Goal: Information Seeking & Learning: Check status

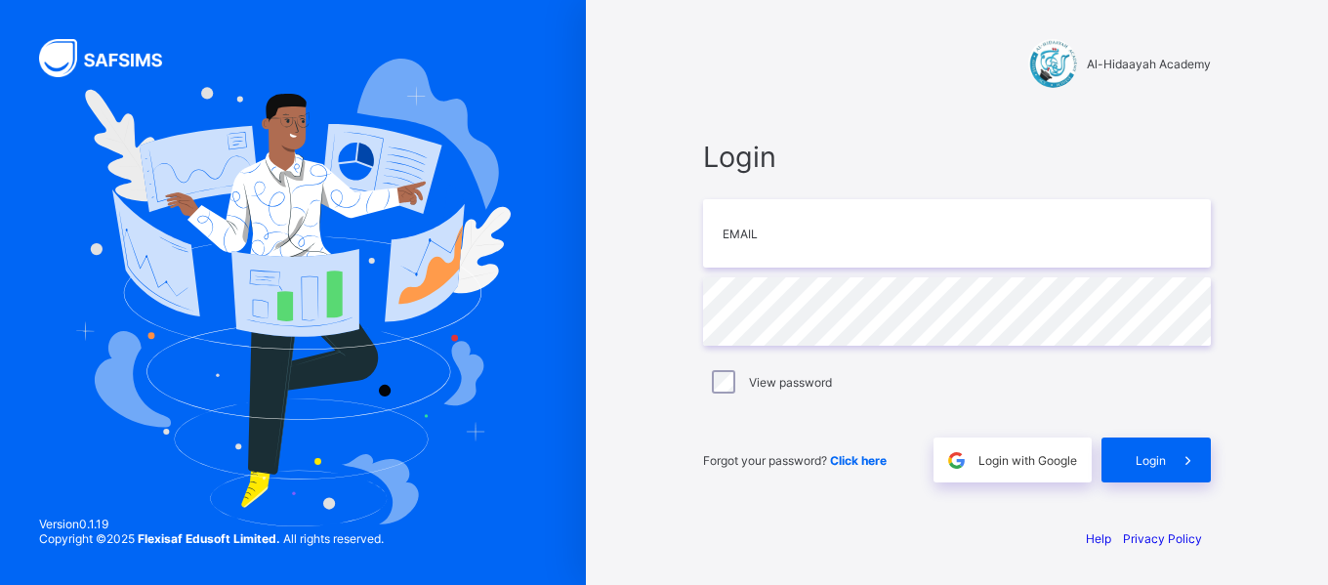
type input "**********"
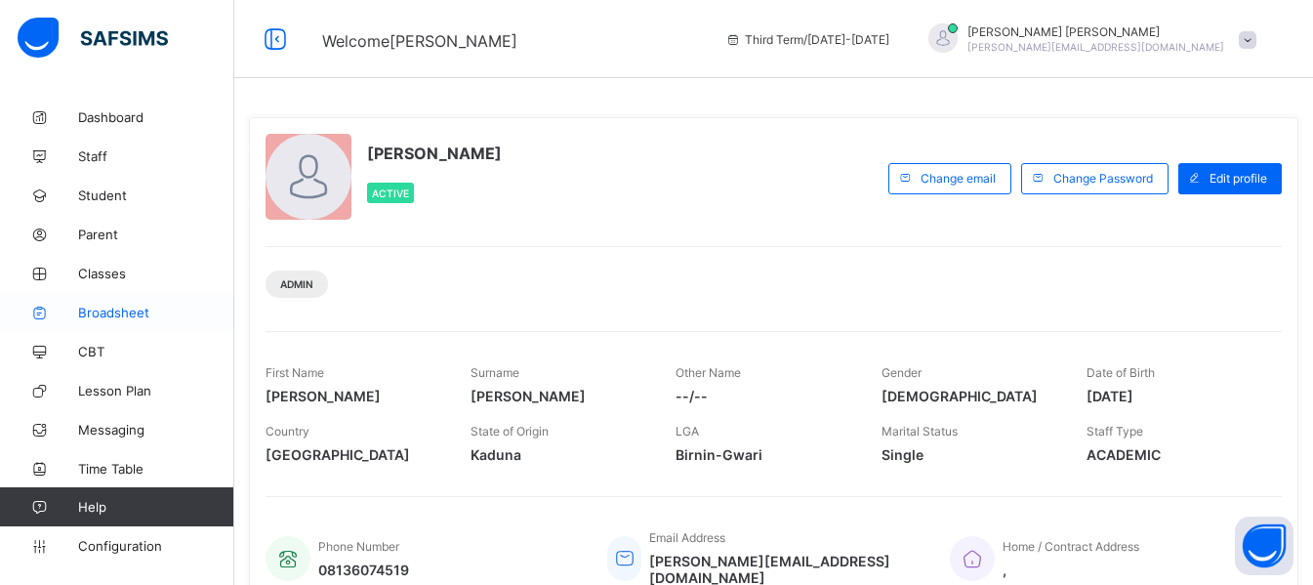
click at [115, 313] on span "Broadsheet" at bounding box center [156, 313] width 156 height 16
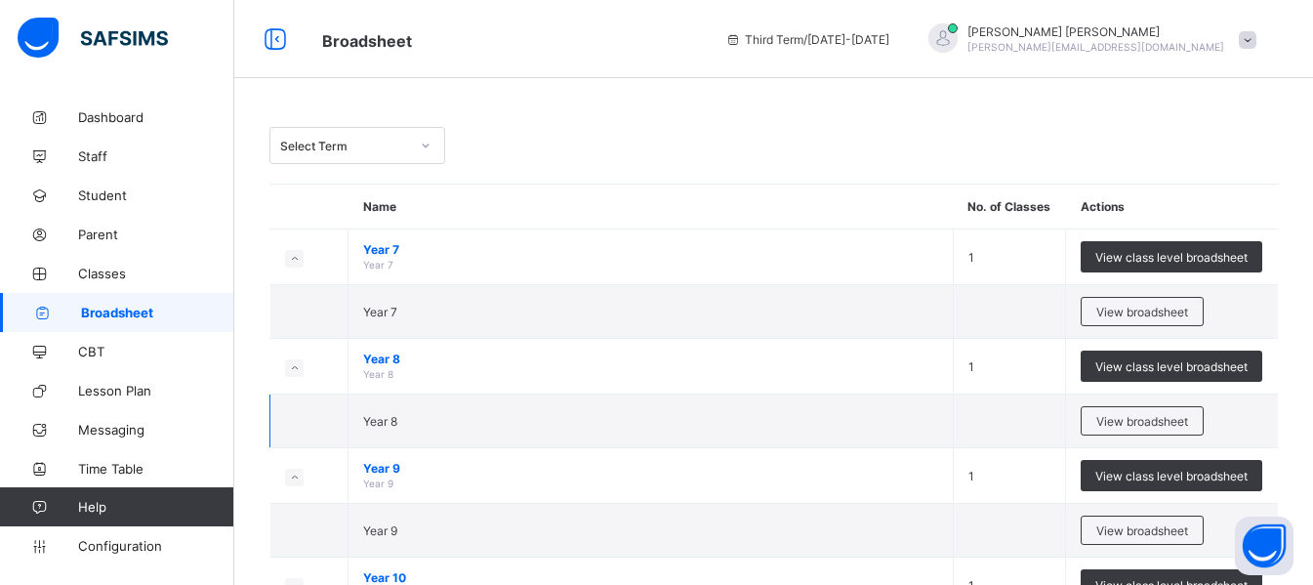
scroll to position [350, 0]
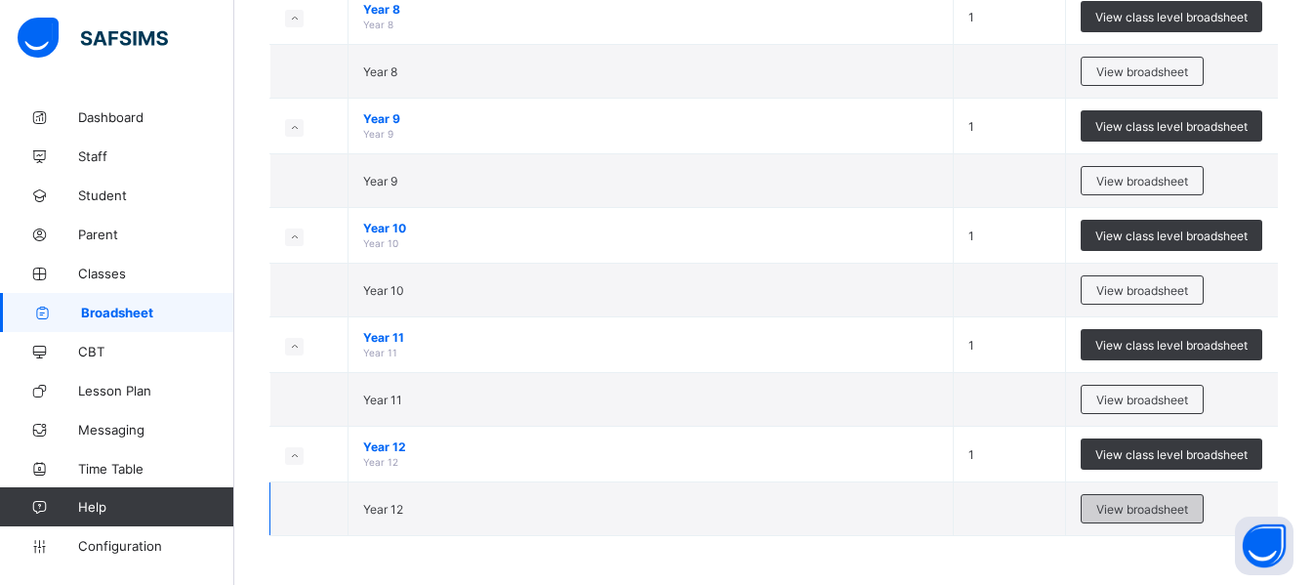
click at [1135, 509] on span "View broadsheet" at bounding box center [1143, 509] width 92 height 15
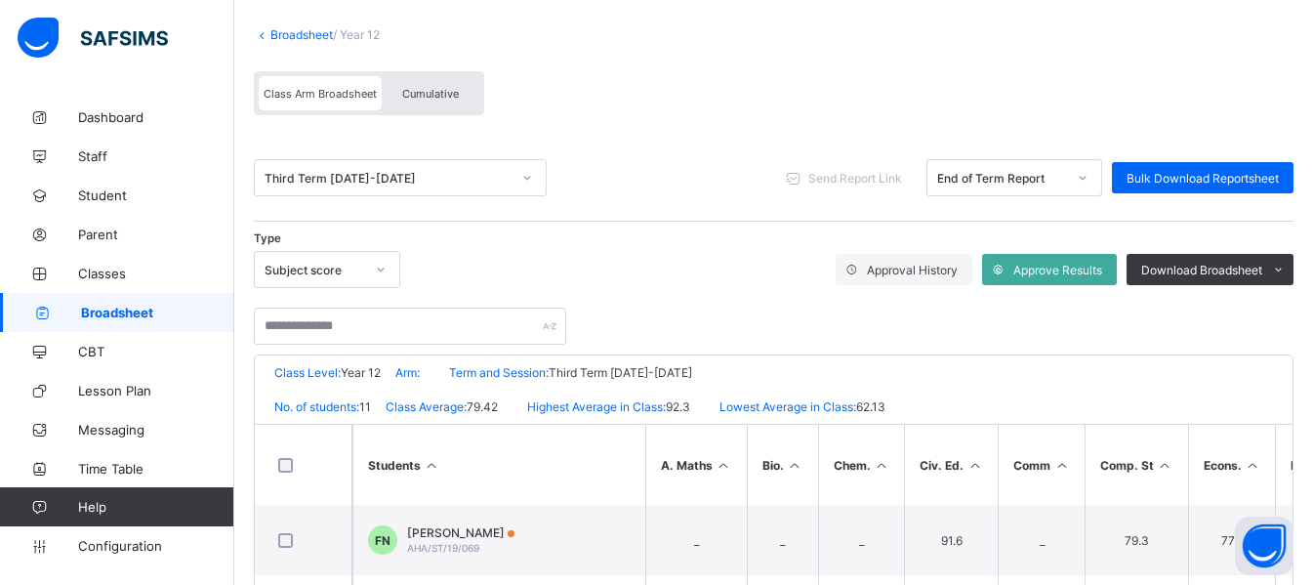
scroll to position [107, 0]
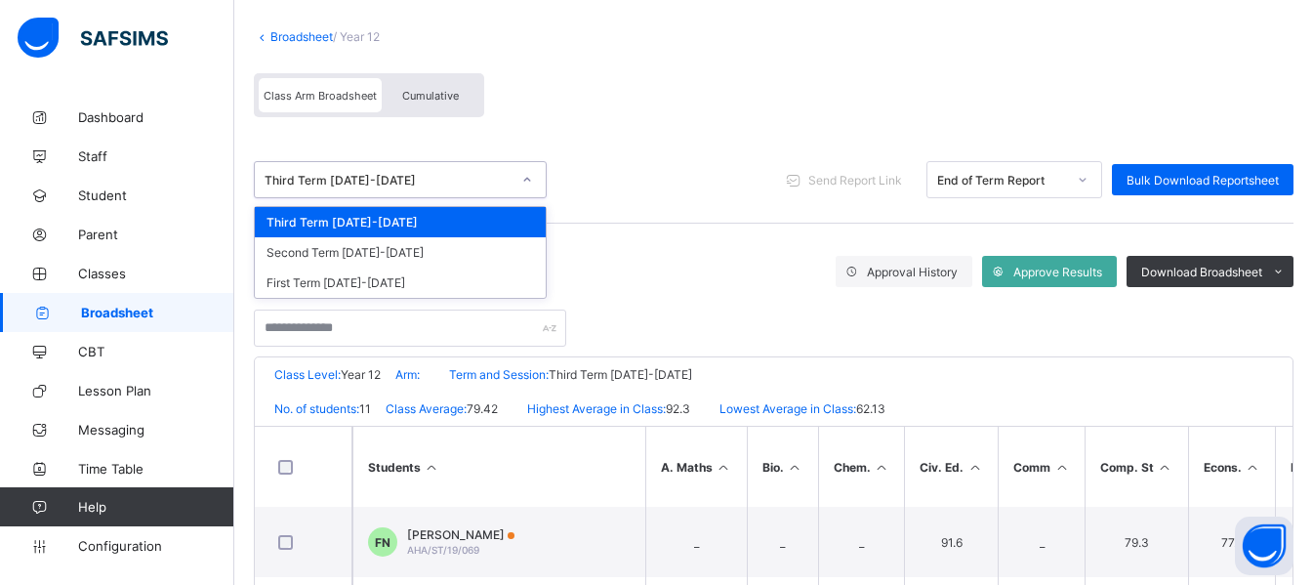
click at [521, 181] on div at bounding box center [527, 179] width 33 height 31
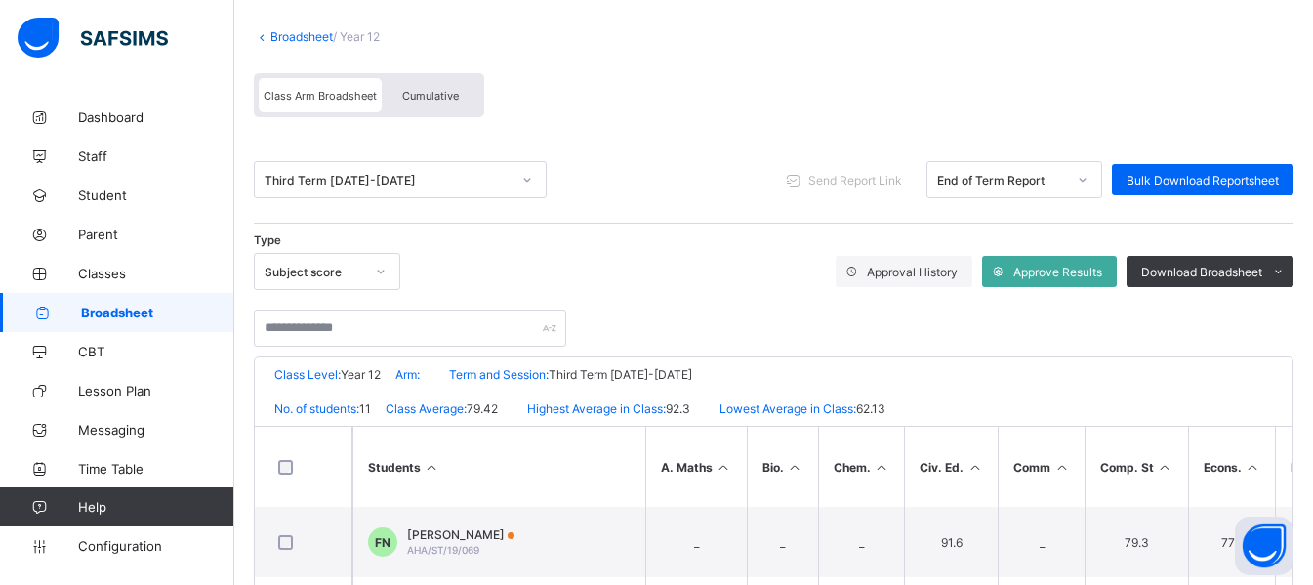
click at [297, 35] on link "Broadsheet" at bounding box center [302, 36] width 63 height 15
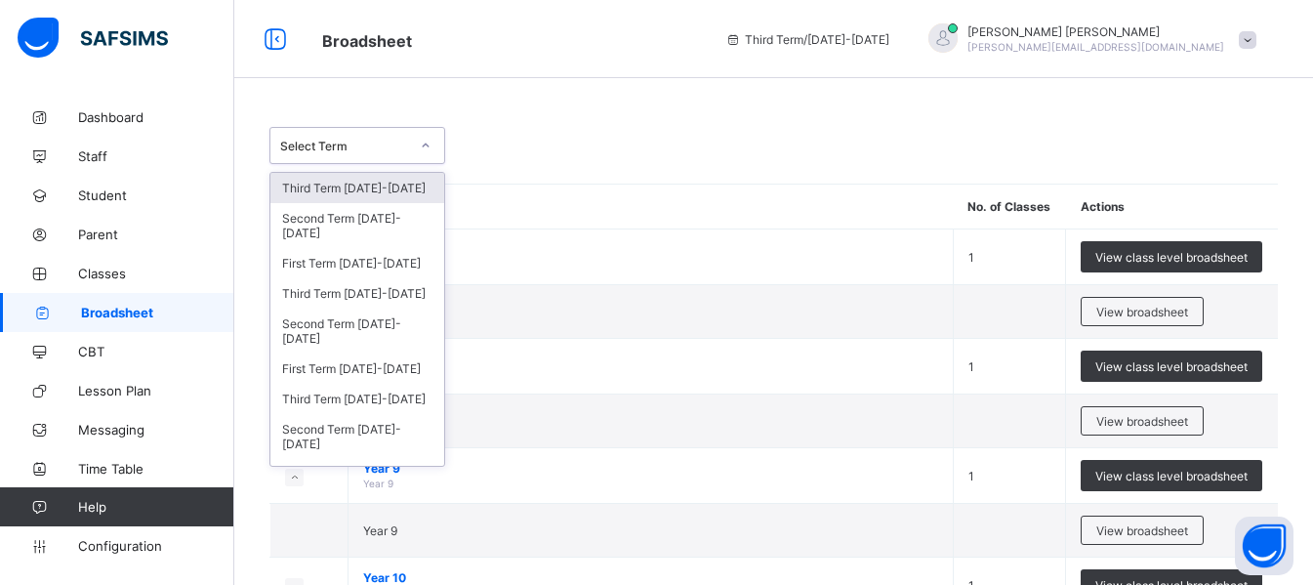
click at [421, 146] on icon at bounding box center [426, 146] width 12 height 20
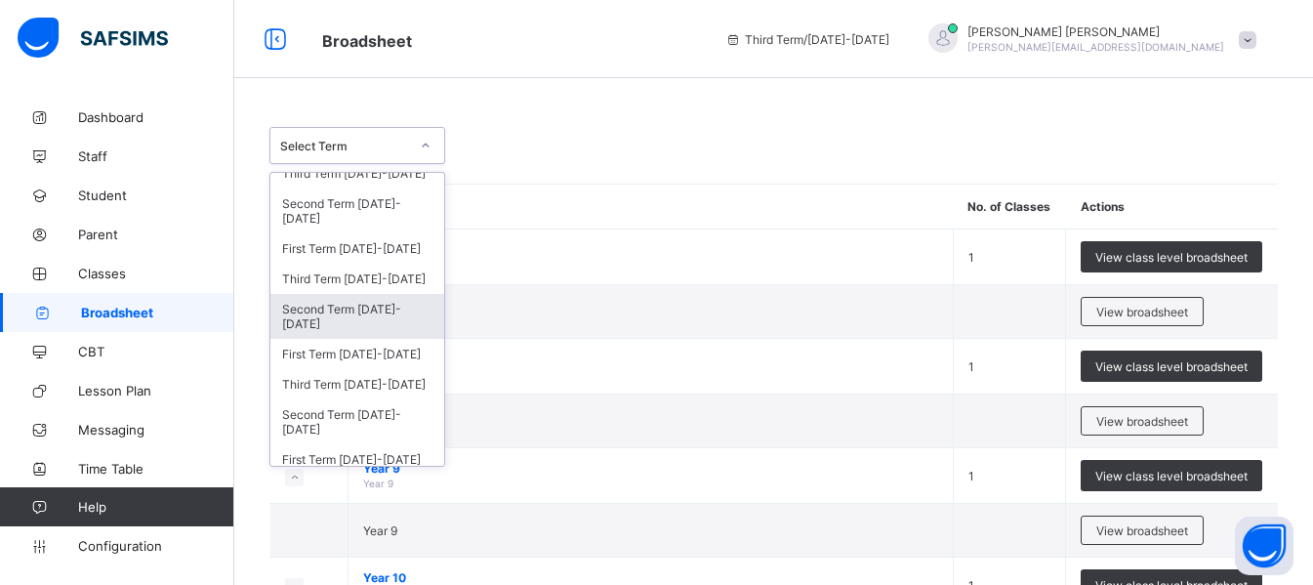
scroll to position [122, 0]
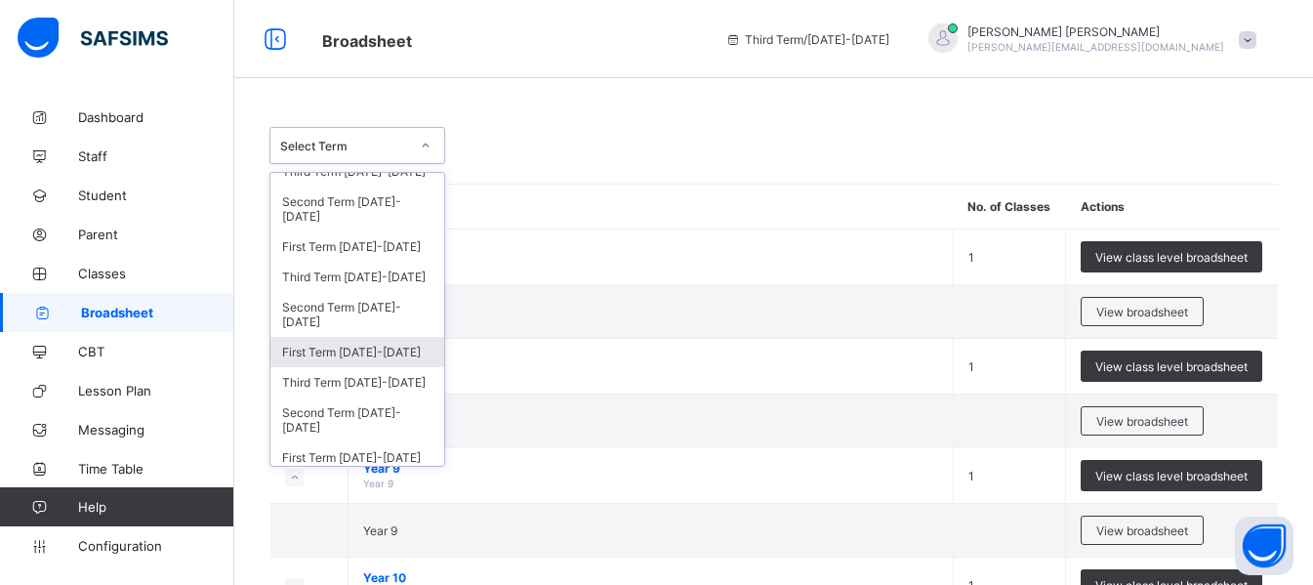
click at [357, 341] on div "First Term 2022-2023" at bounding box center [358, 352] width 174 height 30
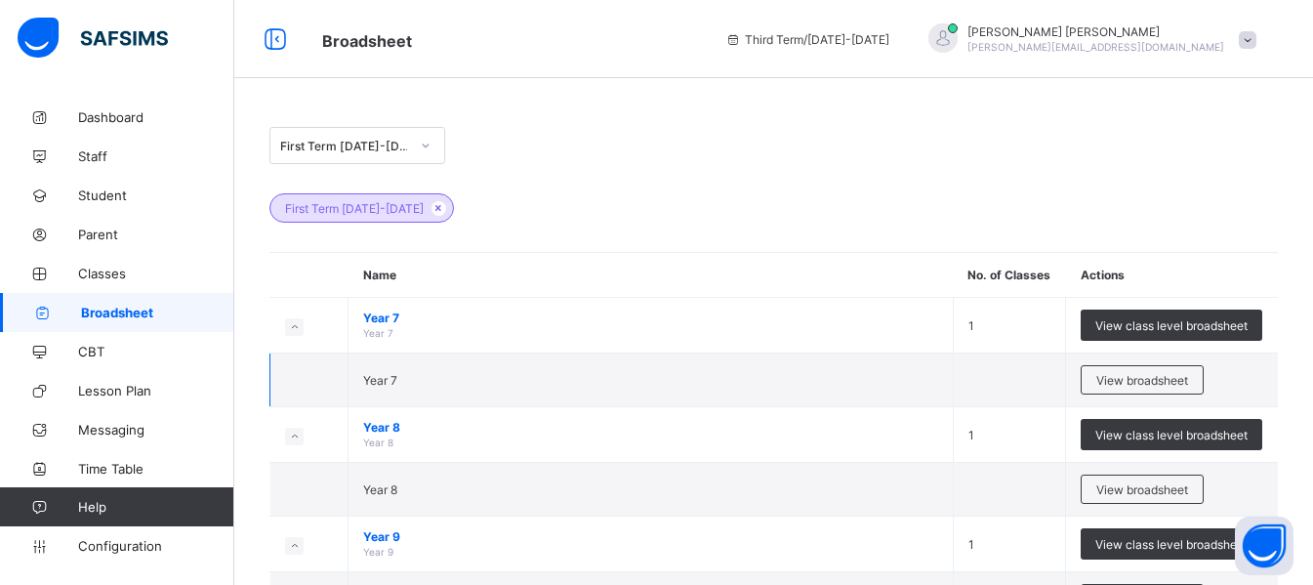
scroll to position [309, 0]
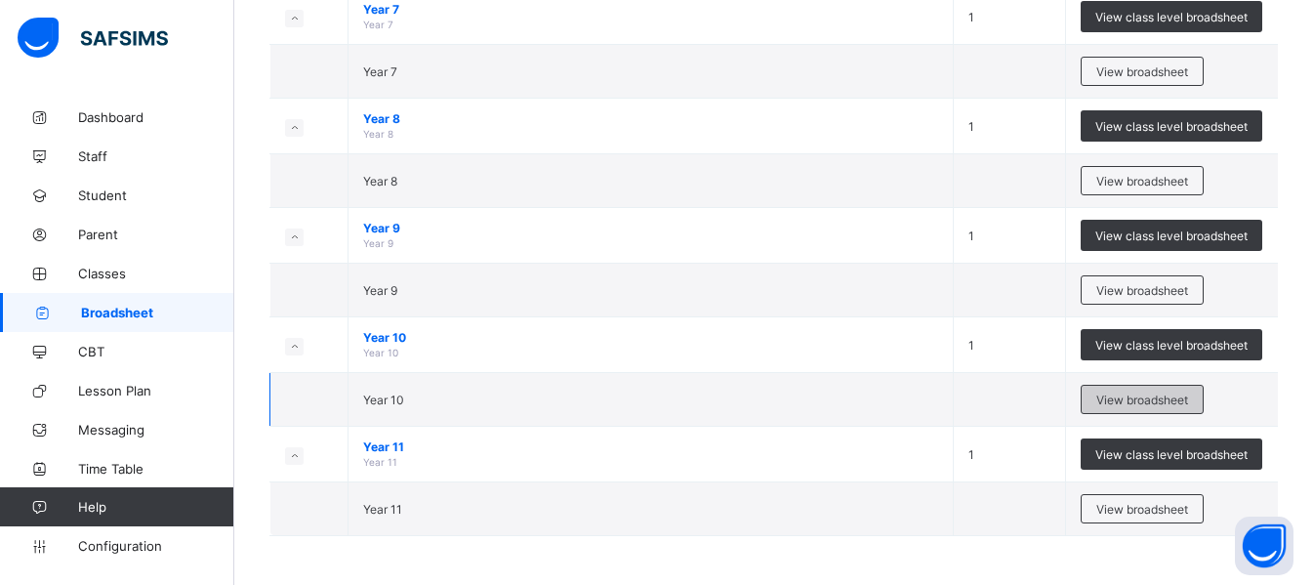
click at [1135, 403] on span "View broadsheet" at bounding box center [1143, 400] width 92 height 15
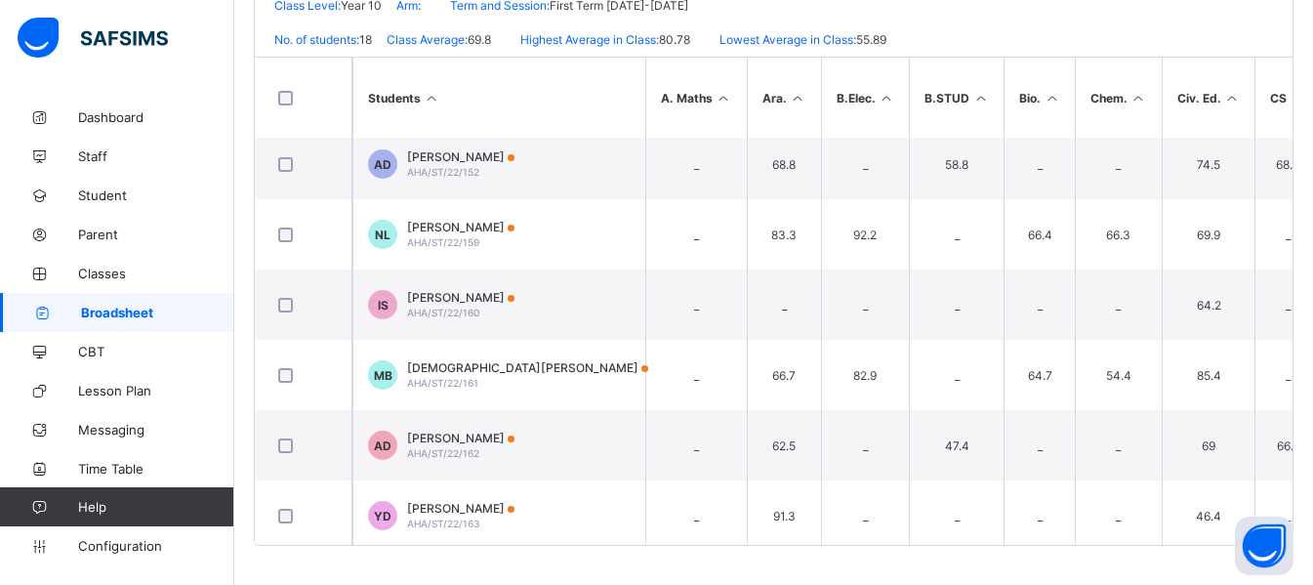
scroll to position [866, 0]
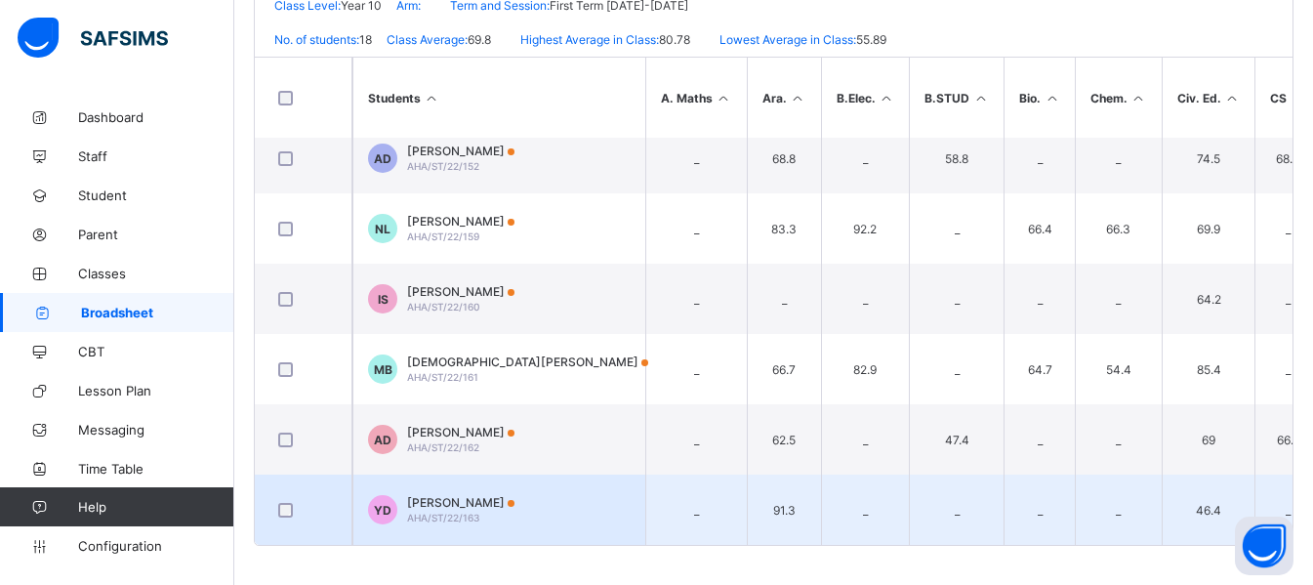
click at [485, 506] on td "YD Yahya Debs AHA/ST/22/163" at bounding box center [499, 510] width 293 height 70
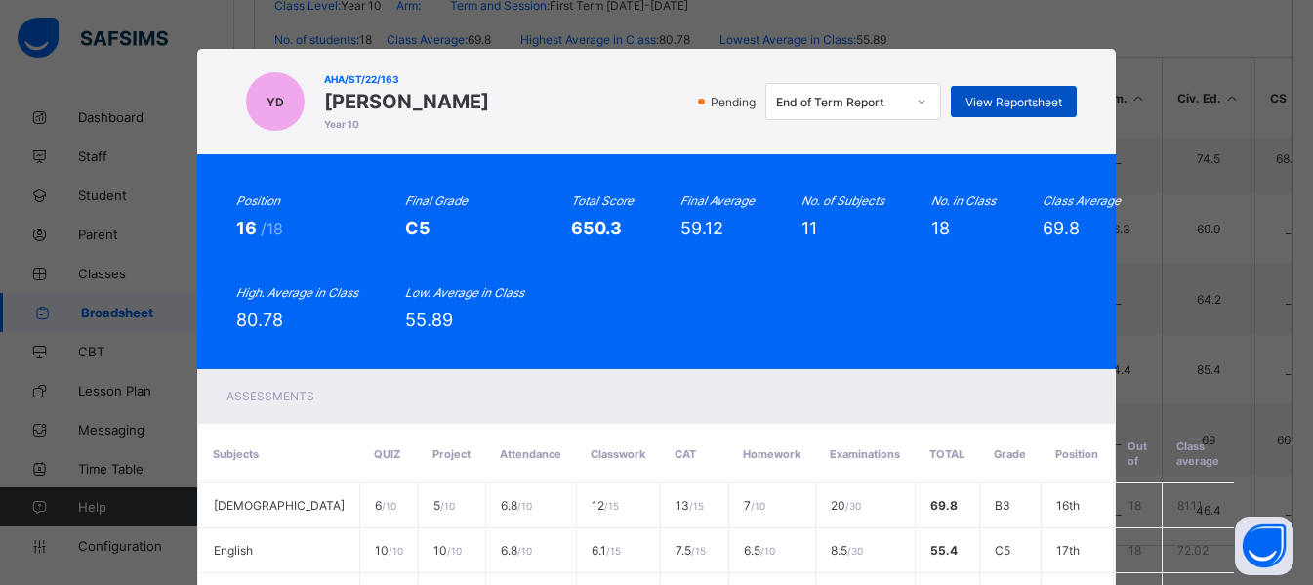
click at [1025, 100] on span "View Reportsheet" at bounding box center [1014, 102] width 97 height 15
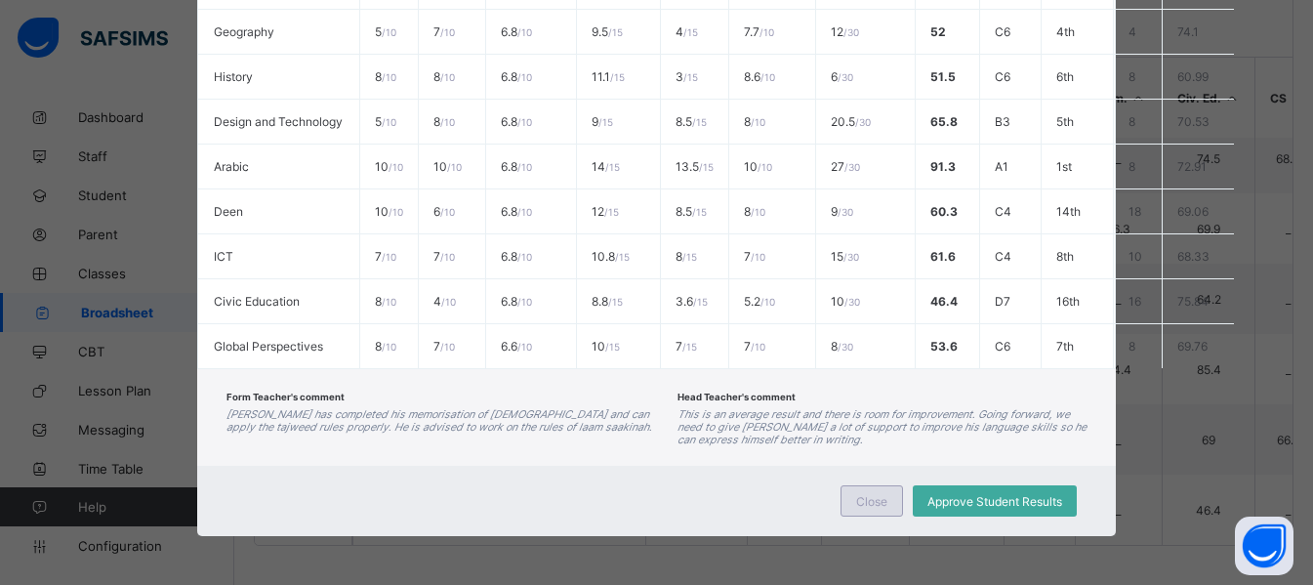
click at [876, 514] on div "Close" at bounding box center [872, 500] width 63 height 31
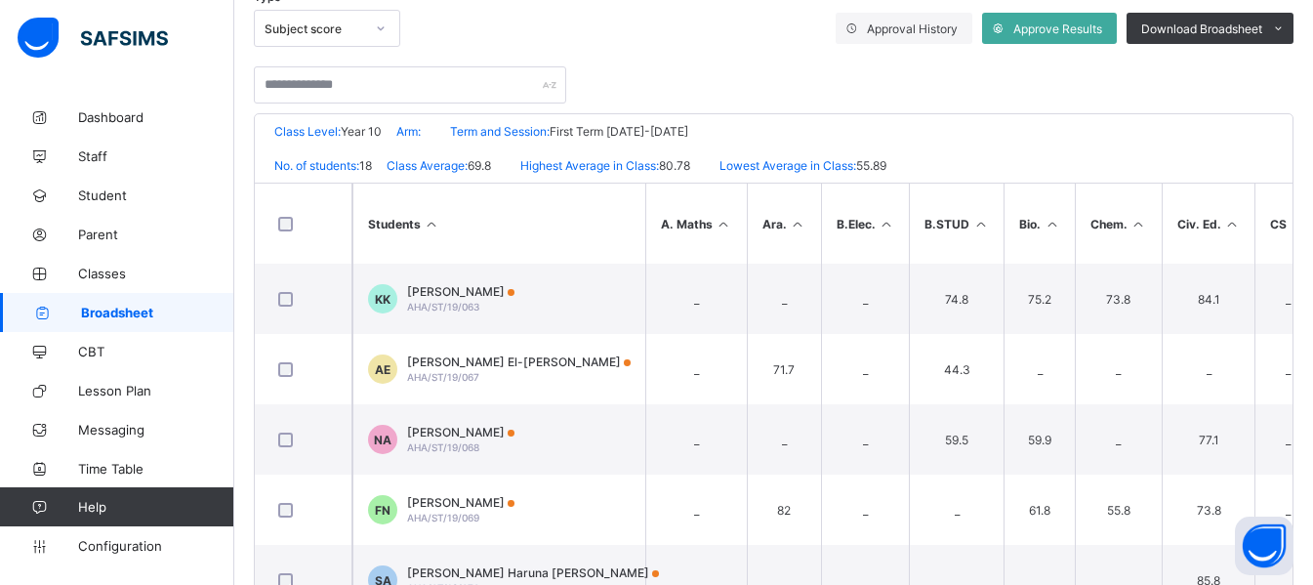
scroll to position [249, 0]
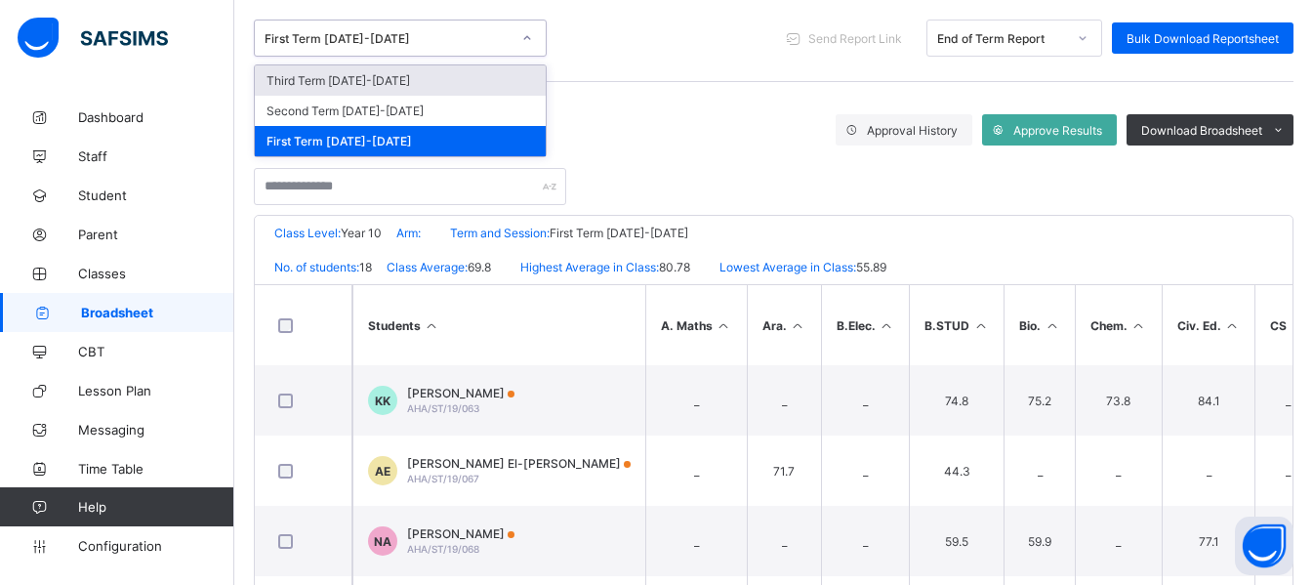
click at [452, 37] on div "First Term 2022-2023" at bounding box center [388, 38] width 246 height 15
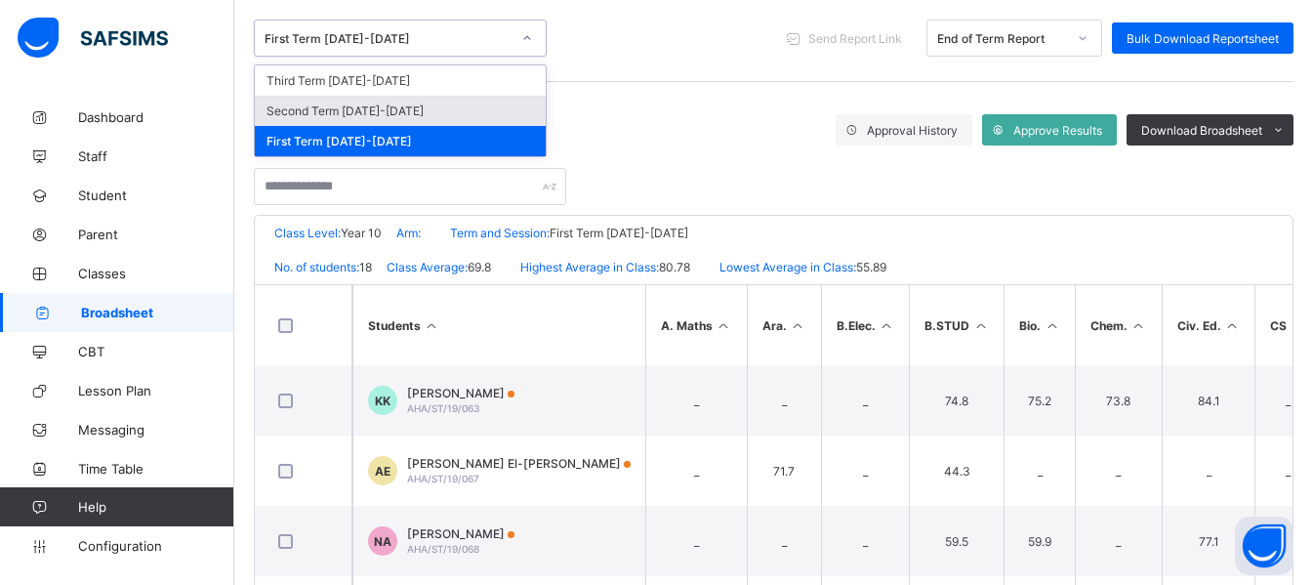
click at [415, 104] on div "Second Term 2022-2023" at bounding box center [400, 111] width 291 height 30
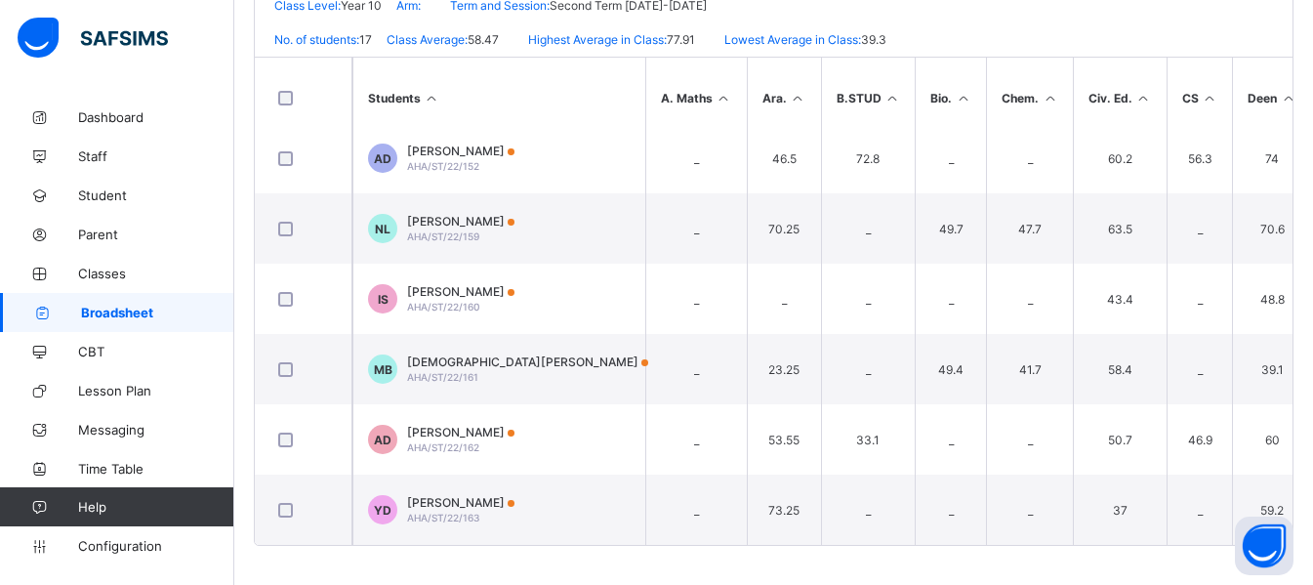
scroll to position [796, 0]
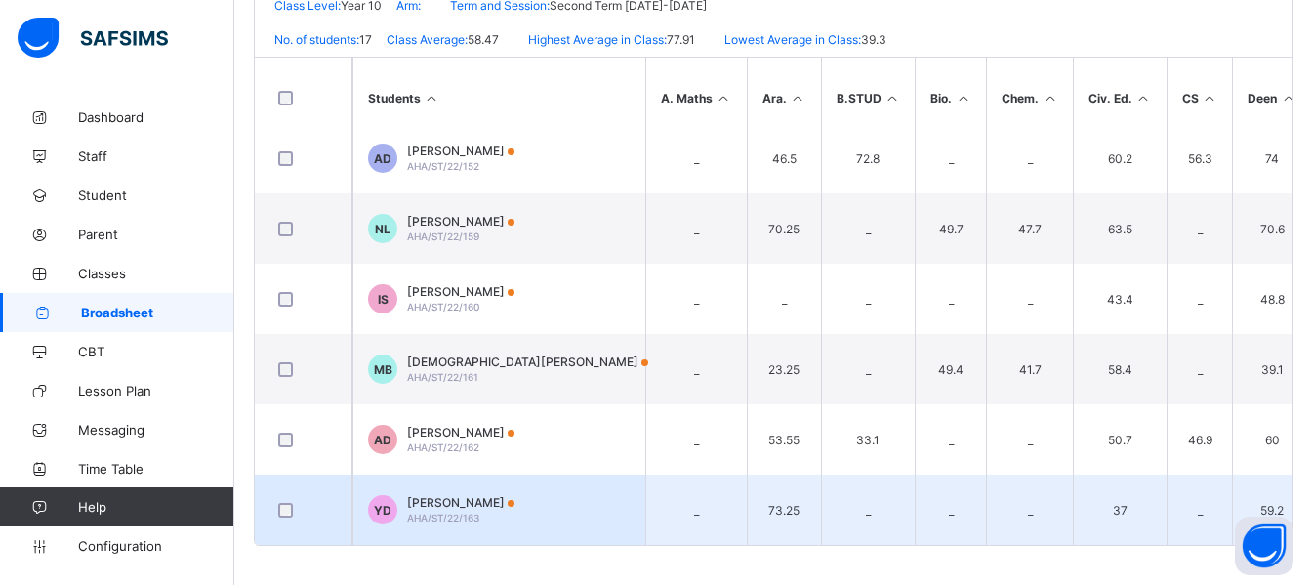
click at [484, 497] on td "YD Yahya Debs AHA/ST/22/163" at bounding box center [499, 510] width 293 height 70
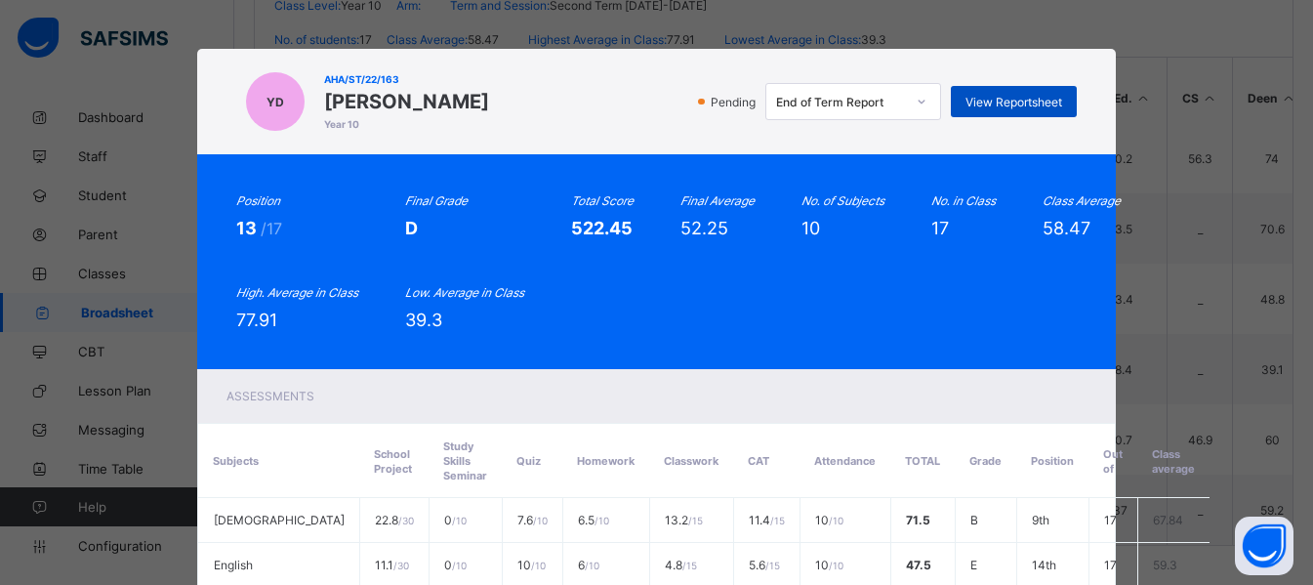
click at [1016, 102] on span "View Reportsheet" at bounding box center [1014, 102] width 97 height 15
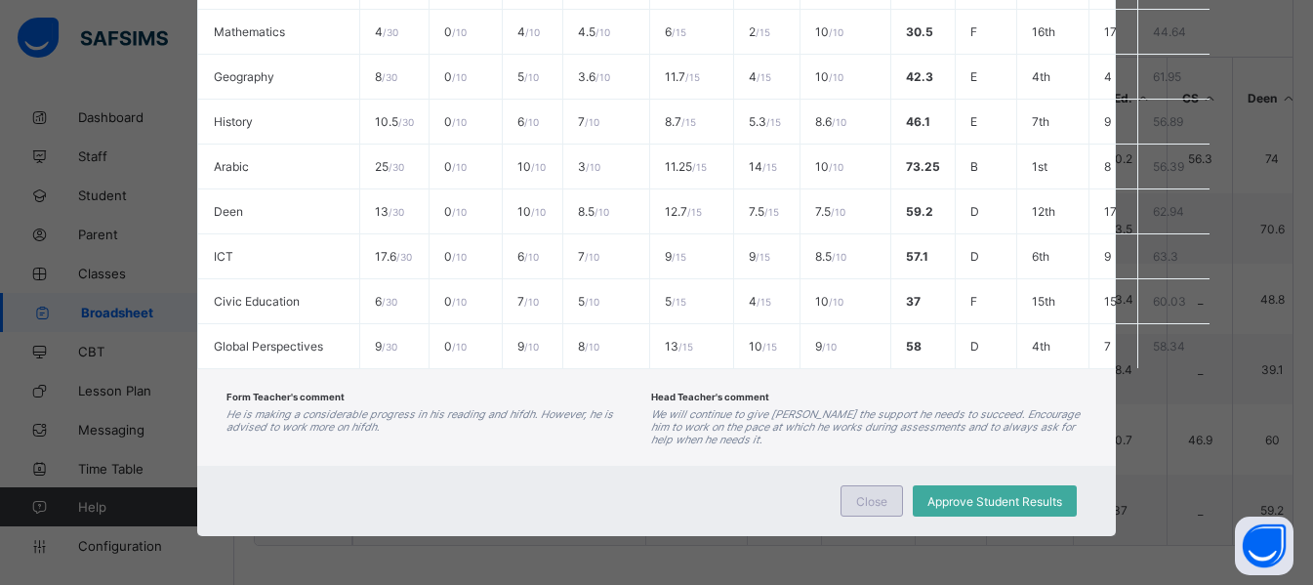
click at [862, 489] on div "Close" at bounding box center [872, 500] width 63 height 31
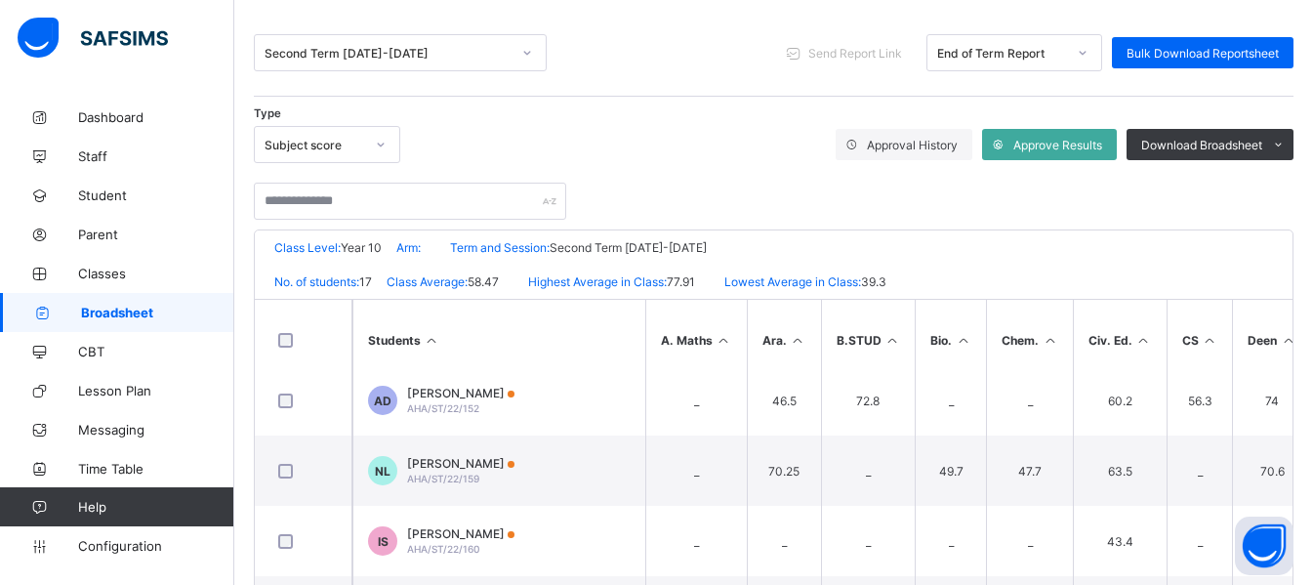
scroll to position [233, 0]
click at [503, 51] on div "Second Term 2022-2023" at bounding box center [388, 54] width 246 height 15
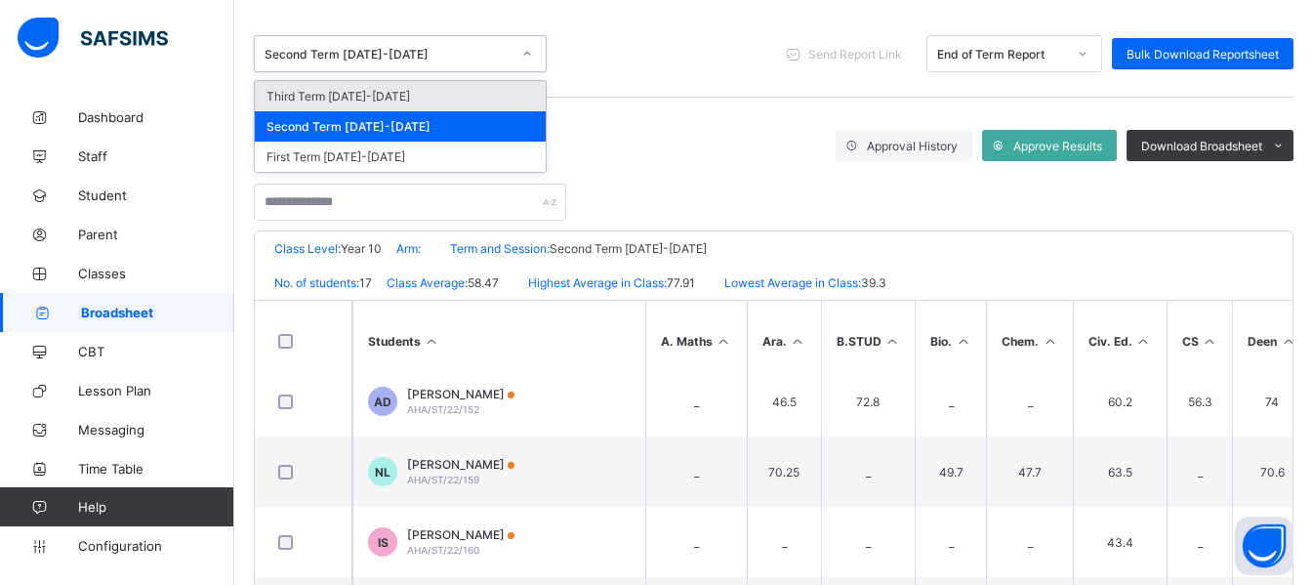
click at [450, 98] on div "Third Term 2022-2023" at bounding box center [400, 96] width 291 height 30
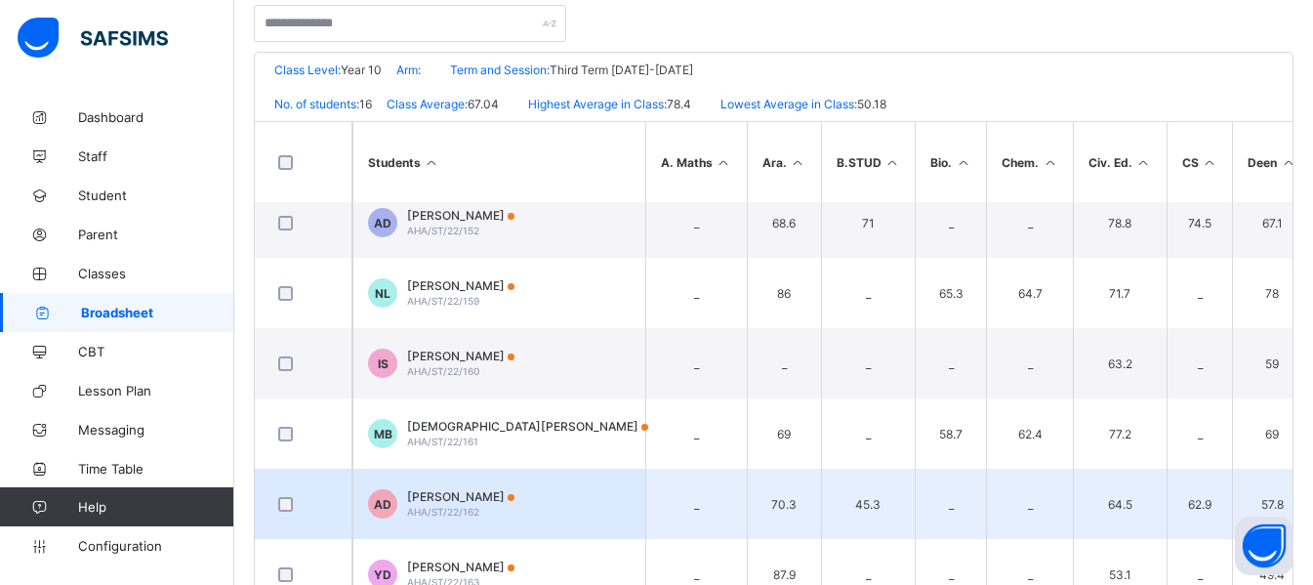
scroll to position [477, 0]
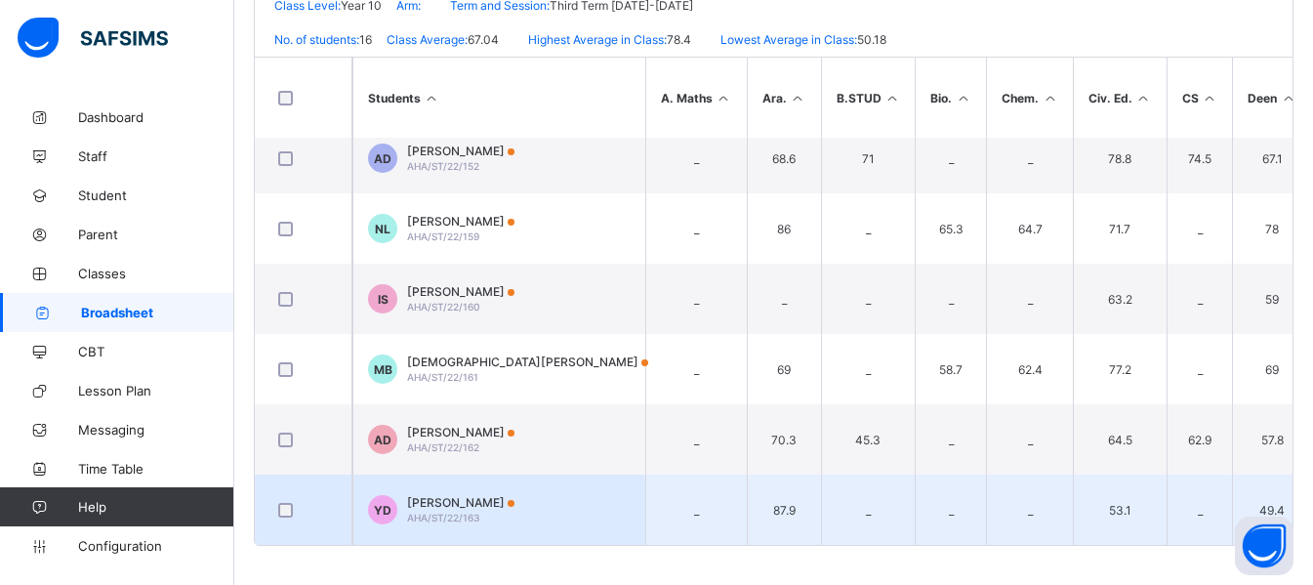
click at [471, 500] on span "Yahya Debs" at bounding box center [460, 502] width 107 height 15
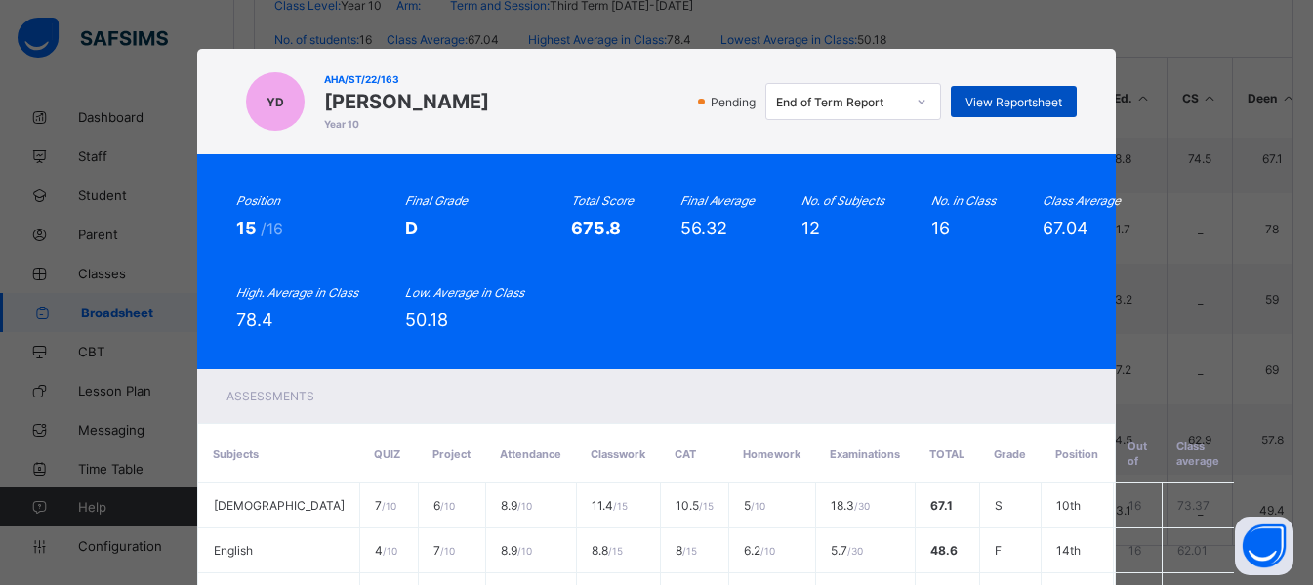
click at [1007, 96] on span "View Reportsheet" at bounding box center [1014, 102] width 97 height 15
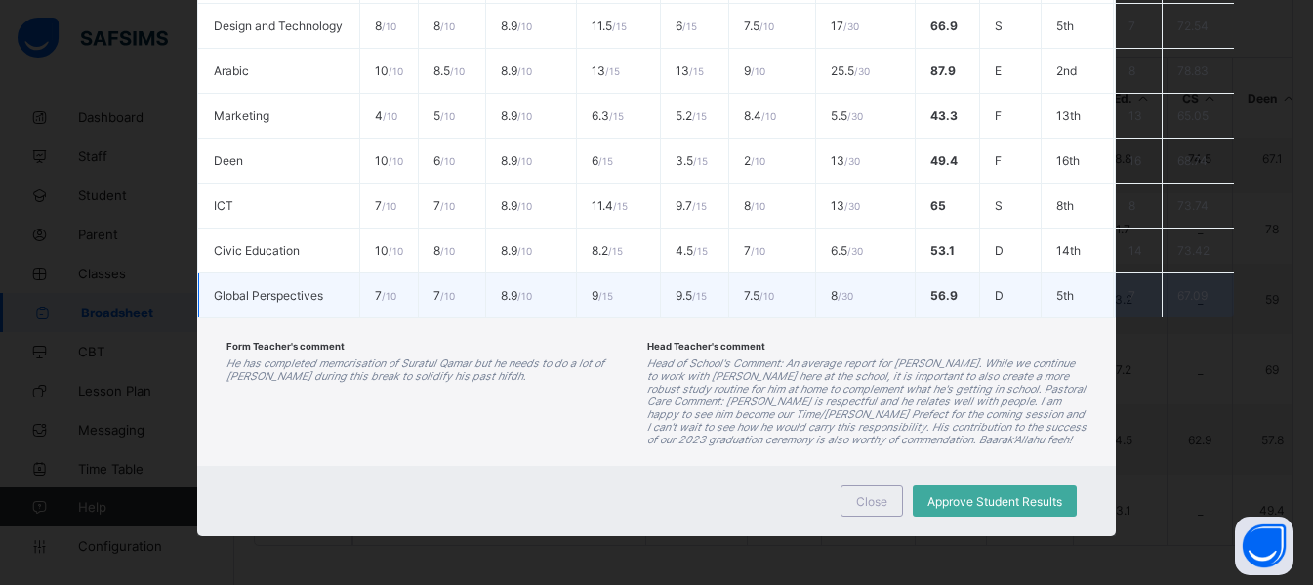
scroll to position [748, 0]
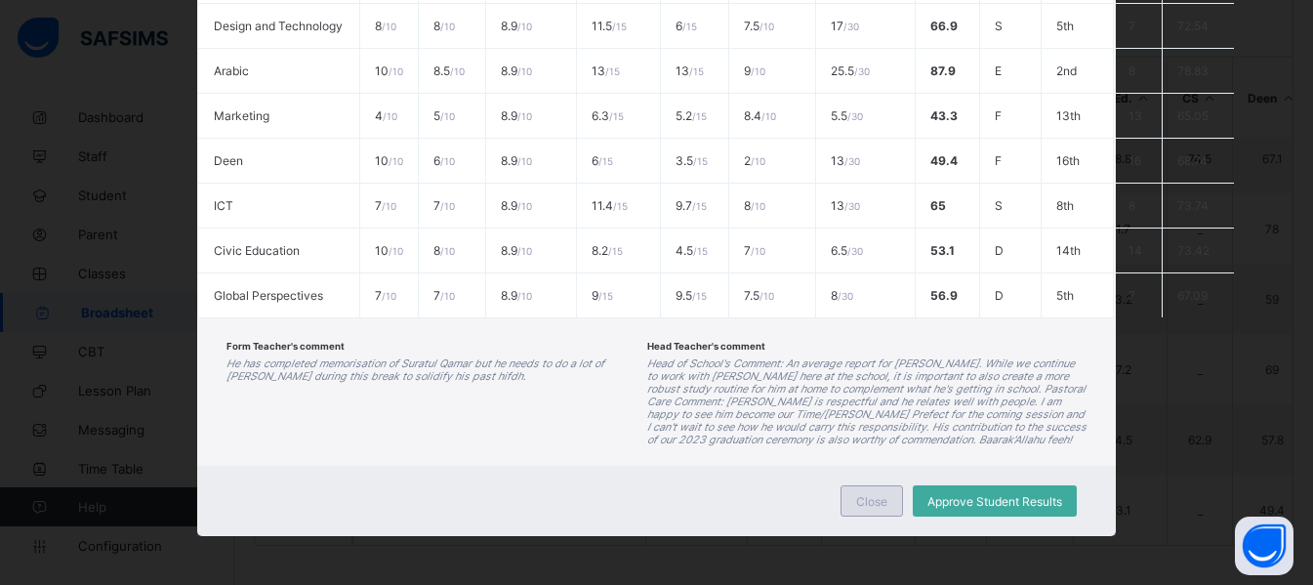
click at [869, 511] on div "Close" at bounding box center [872, 500] width 63 height 31
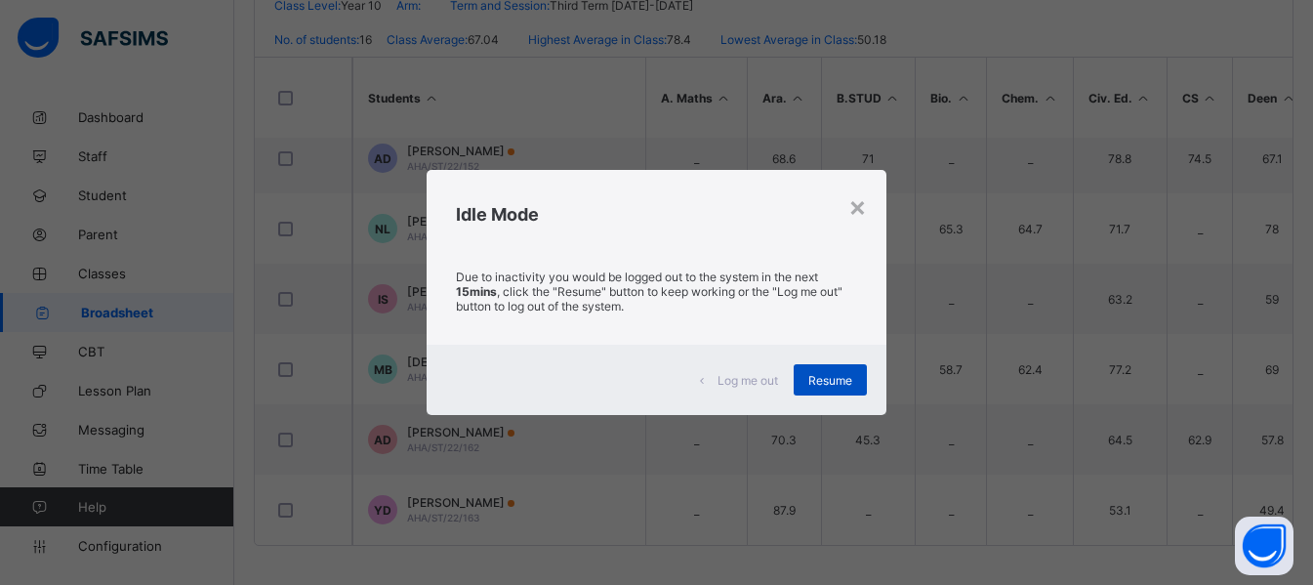
click at [823, 370] on div "Resume" at bounding box center [830, 379] width 73 height 31
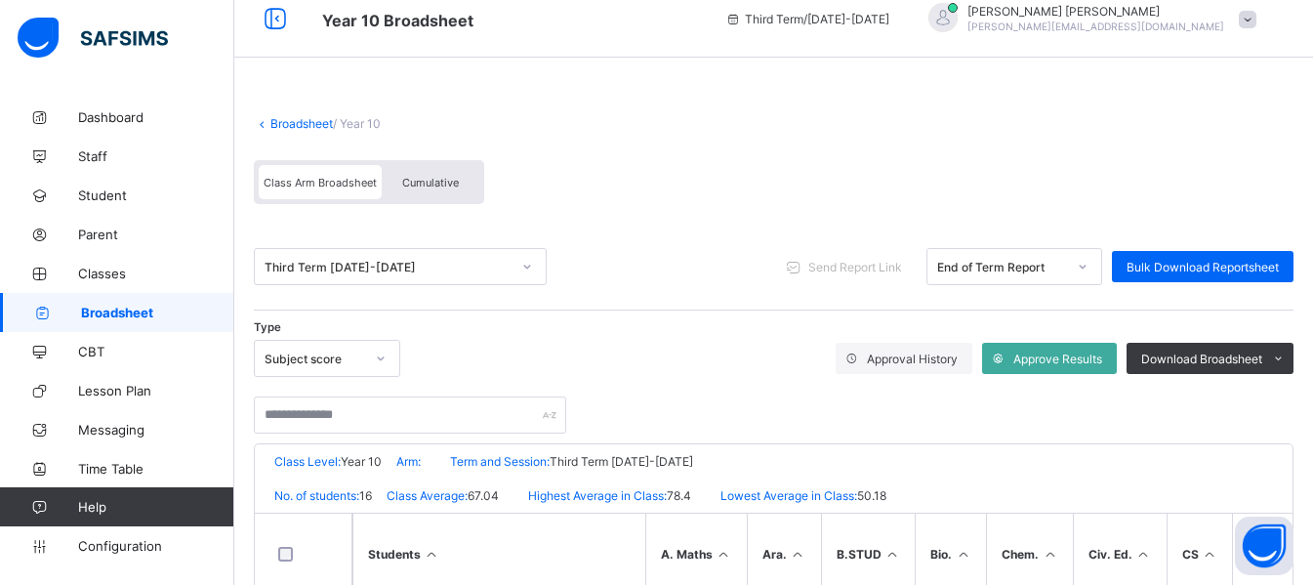
scroll to position [19, 0]
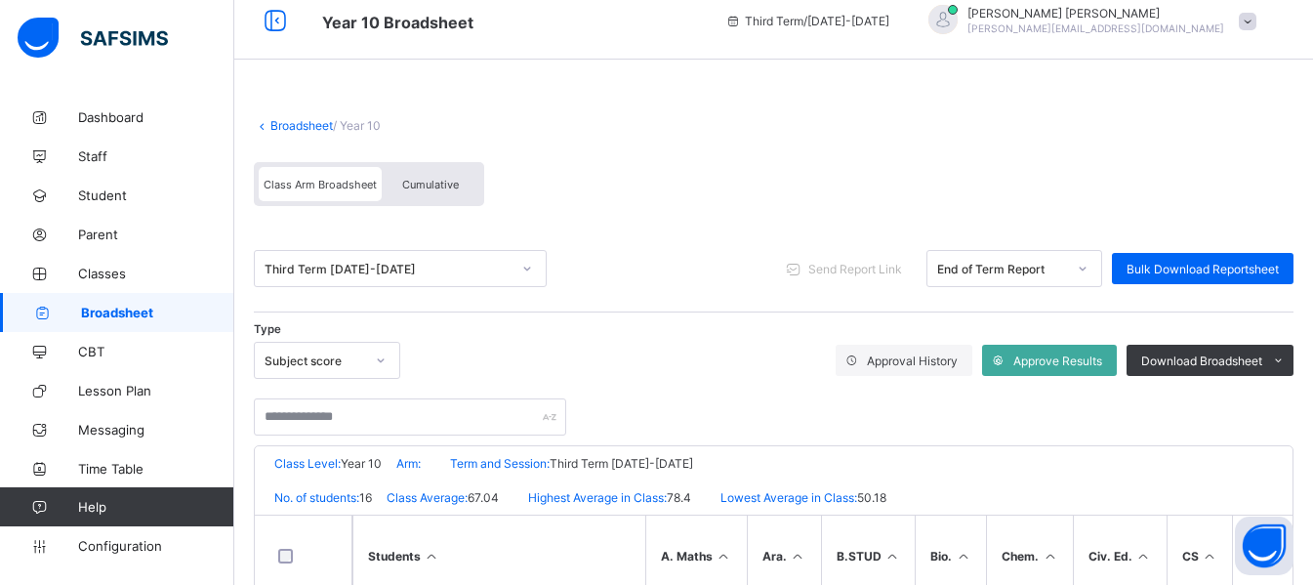
click at [498, 271] on div "Third Term 2022-2023" at bounding box center [388, 269] width 246 height 15
click at [299, 130] on link "Broadsheet" at bounding box center [302, 125] width 63 height 15
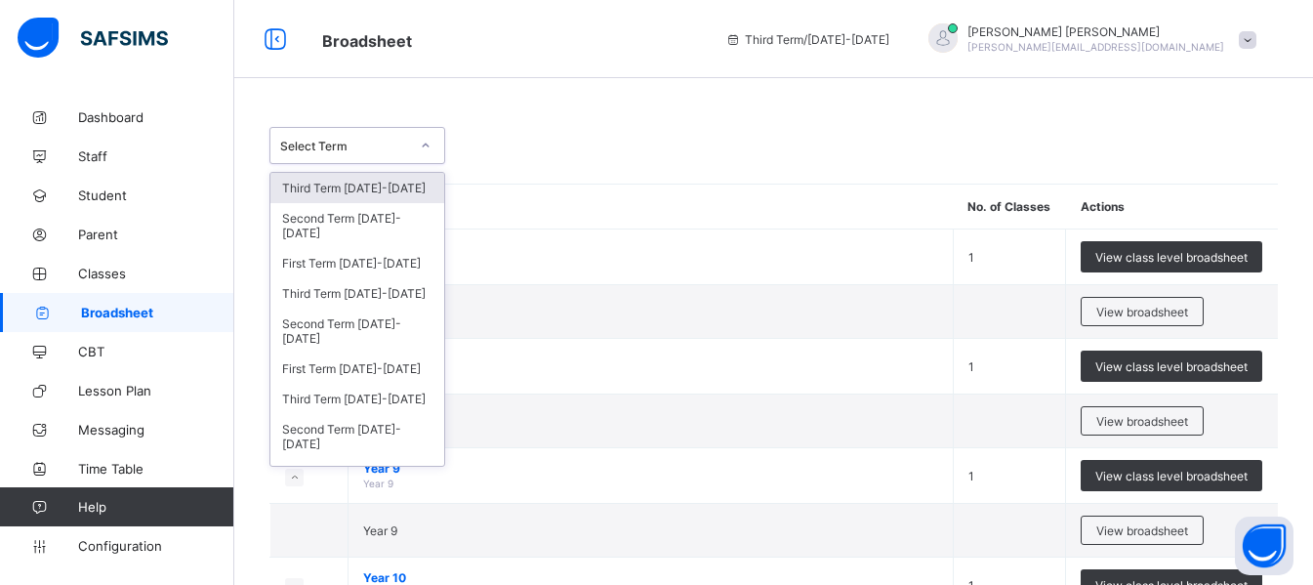
click at [401, 154] on div "Select Term" at bounding box center [339, 145] width 137 height 27
click at [345, 378] on div "First Term 2023-2024" at bounding box center [358, 369] width 174 height 30
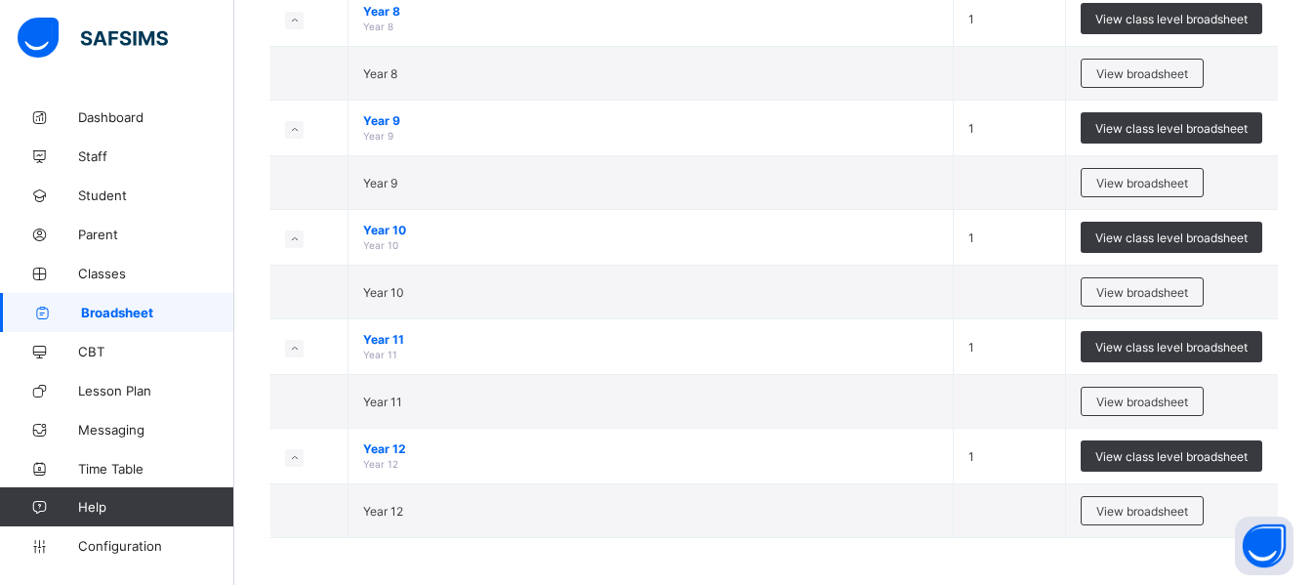
scroll to position [418, 0]
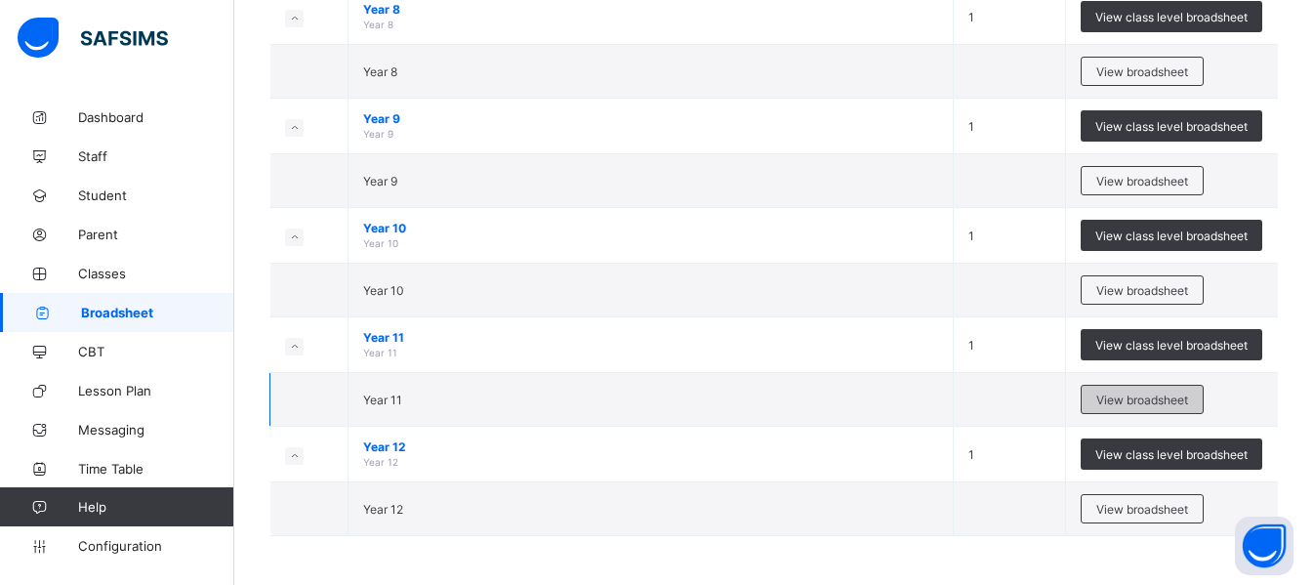
click at [1130, 396] on span "View broadsheet" at bounding box center [1143, 400] width 92 height 15
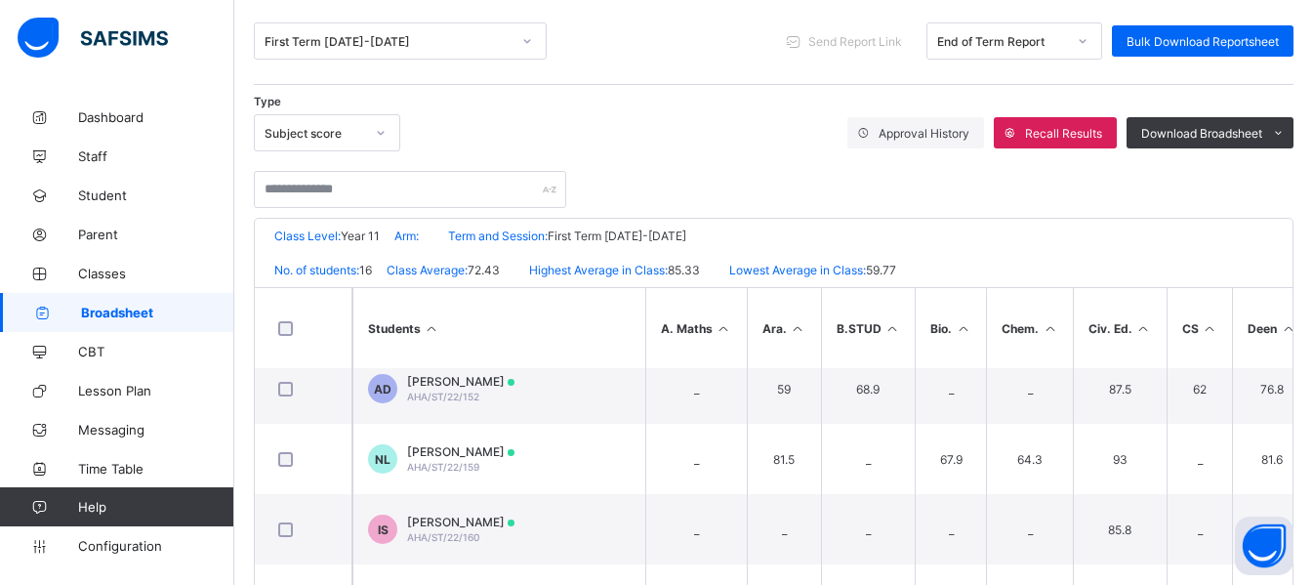
scroll to position [477, 0]
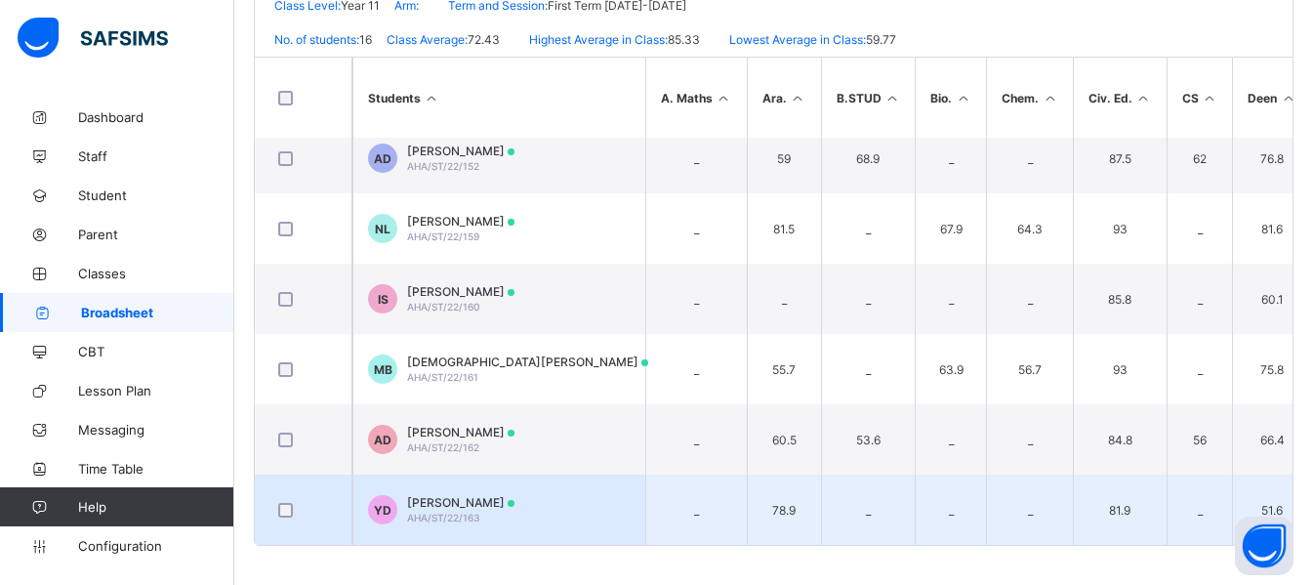
click at [431, 514] on span "AHA/ST/22/163" at bounding box center [443, 518] width 72 height 12
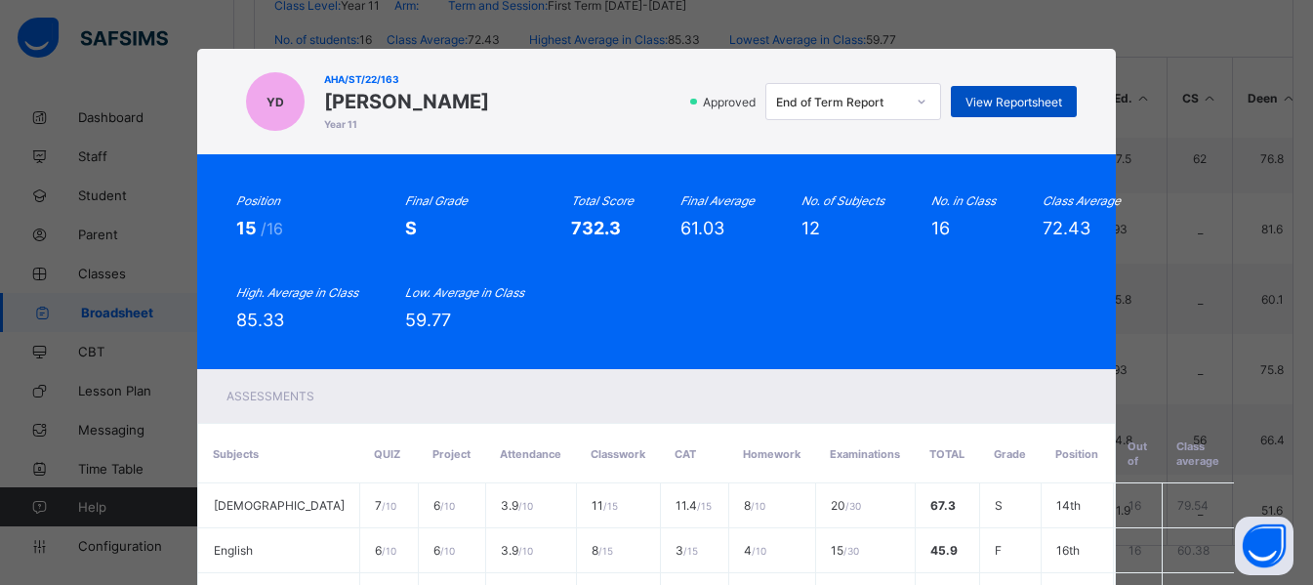
click at [1022, 107] on span "View Reportsheet" at bounding box center [1014, 102] width 97 height 15
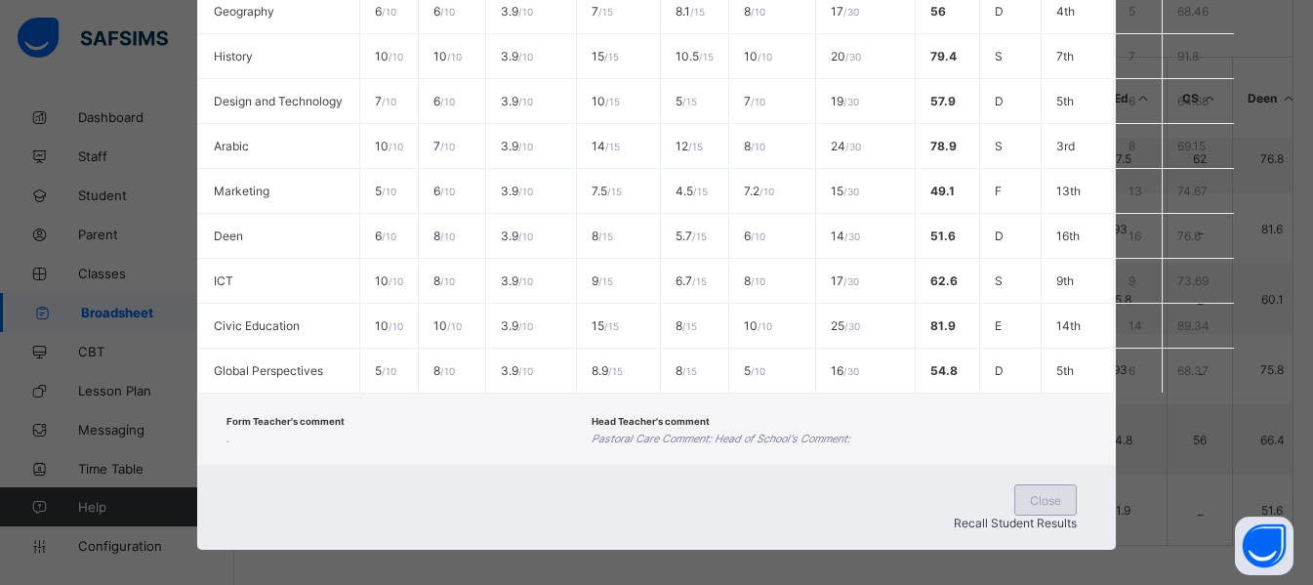
click at [1015, 516] on div "Close" at bounding box center [1046, 499] width 63 height 31
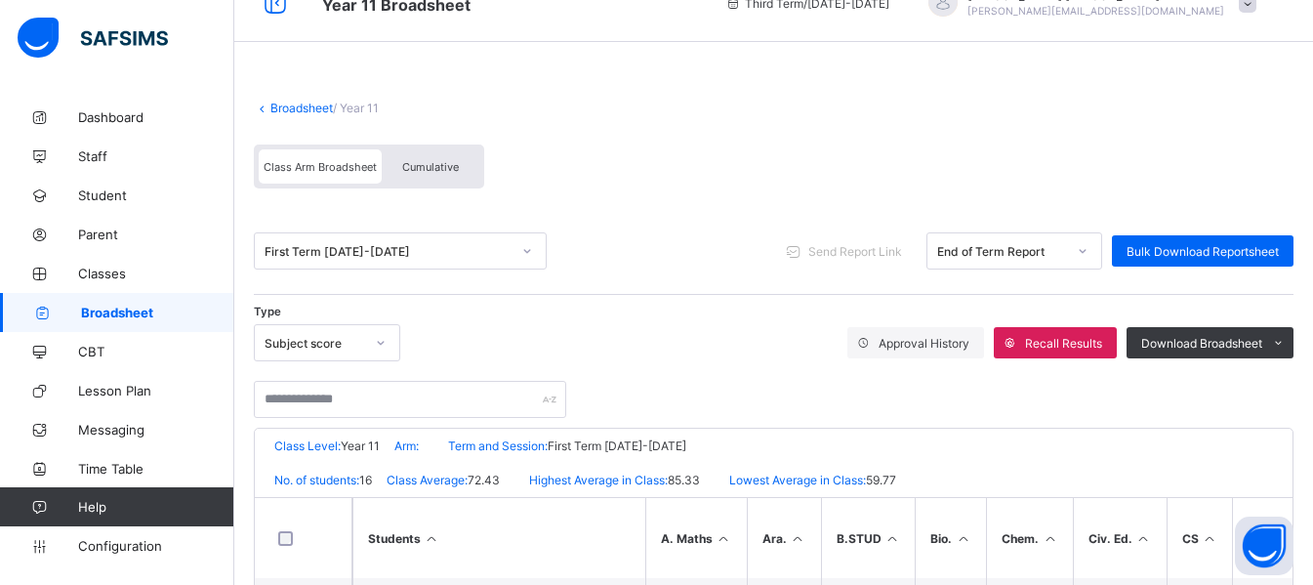
scroll to position [0, 0]
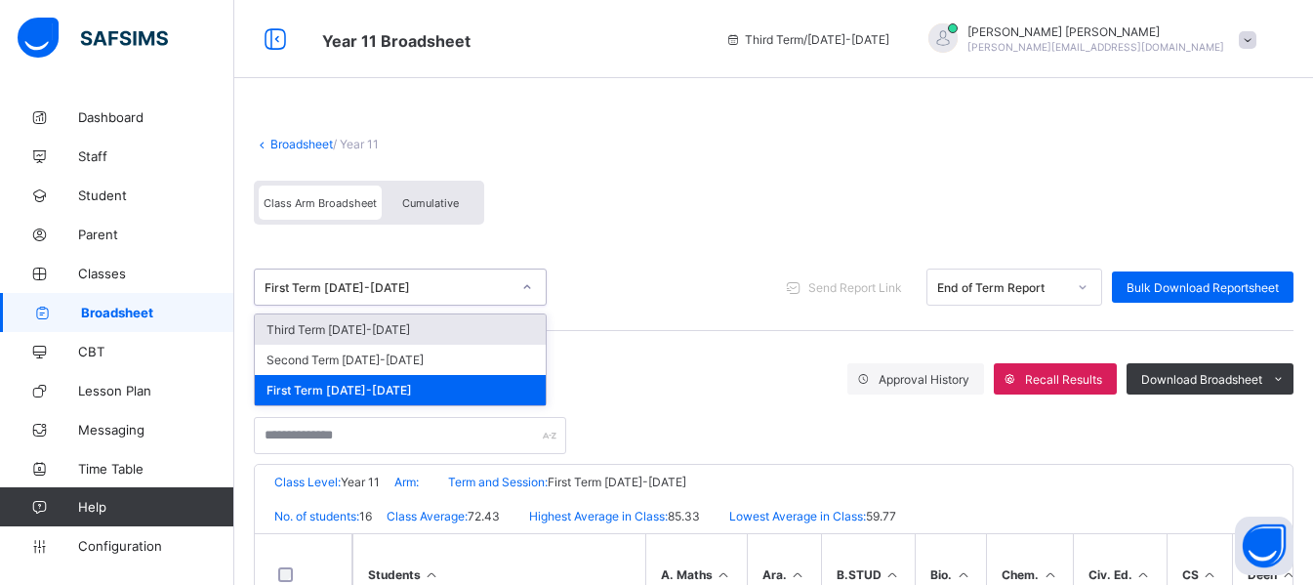
click at [524, 284] on icon at bounding box center [527, 287] width 12 height 20
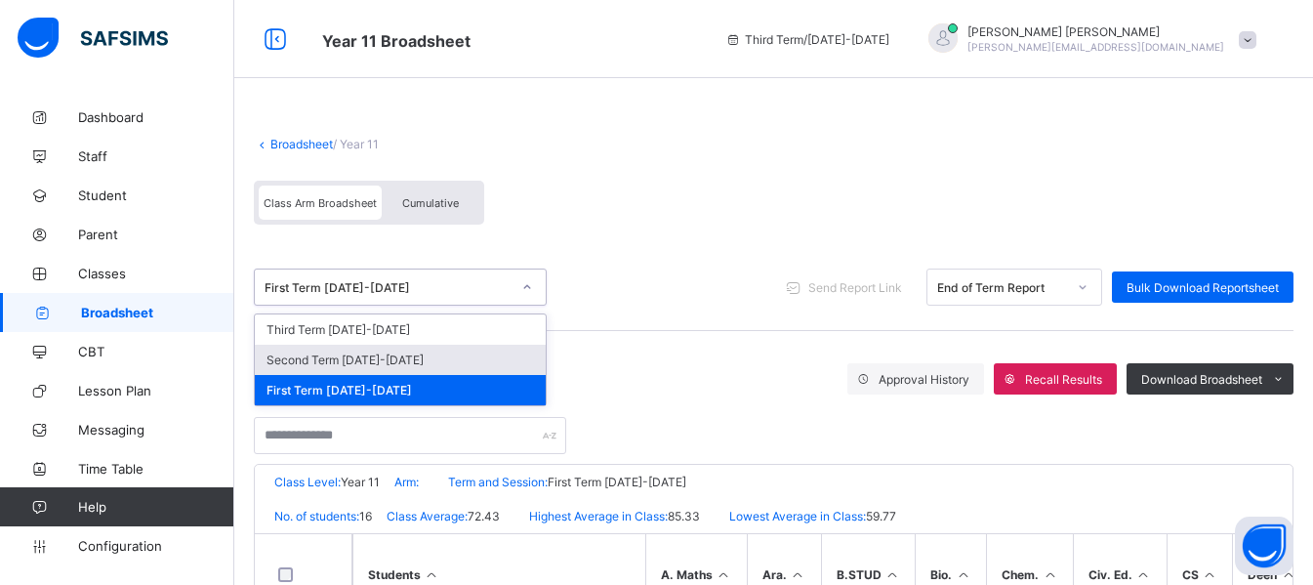
click at [468, 365] on div "Second Term 2023-2024" at bounding box center [400, 360] width 291 height 30
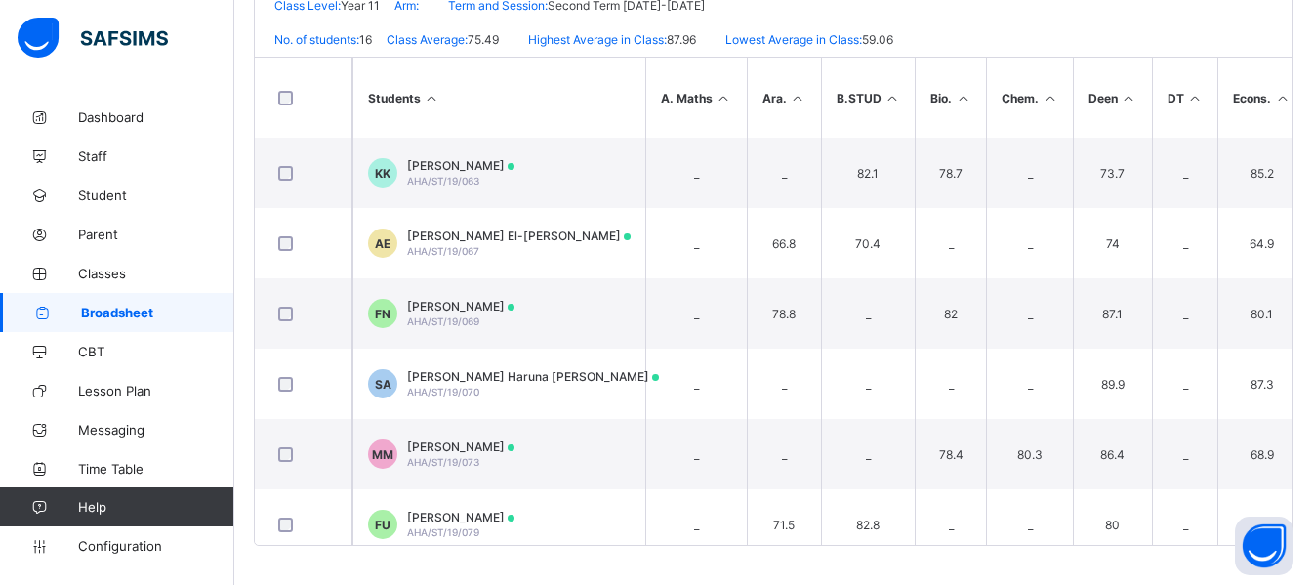
scroll to position [726, 0]
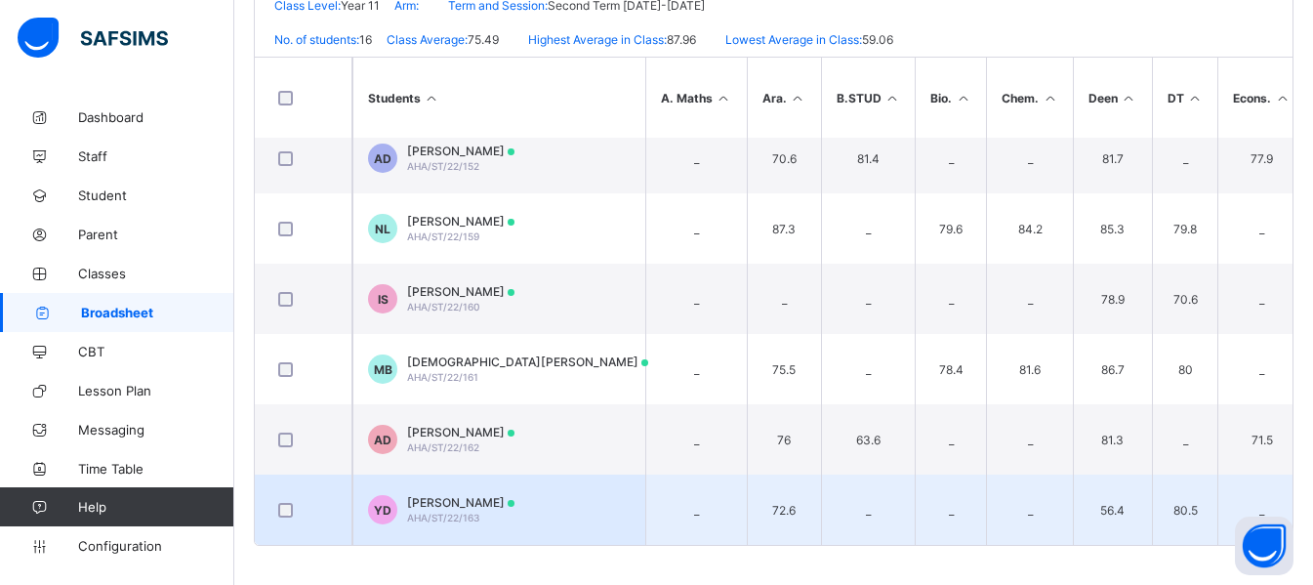
click at [459, 512] on span "AHA/ST/22/163" at bounding box center [443, 518] width 72 height 12
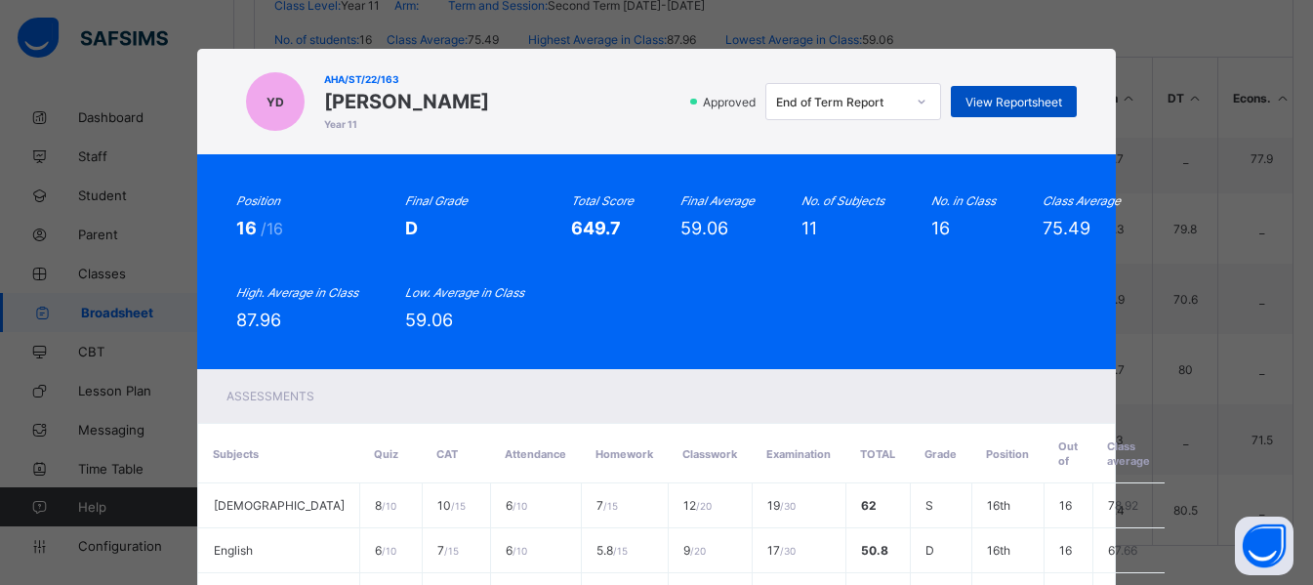
click at [990, 107] on span "View Reportsheet" at bounding box center [1014, 102] width 97 height 15
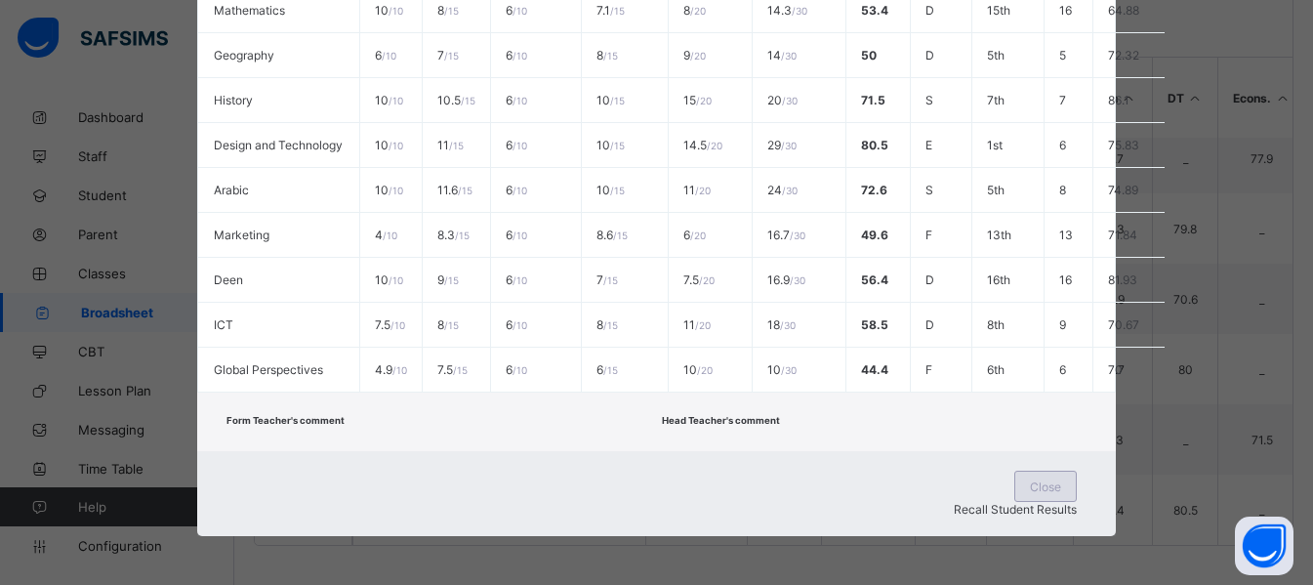
click at [1030, 494] on span "Close" at bounding box center [1045, 486] width 31 height 15
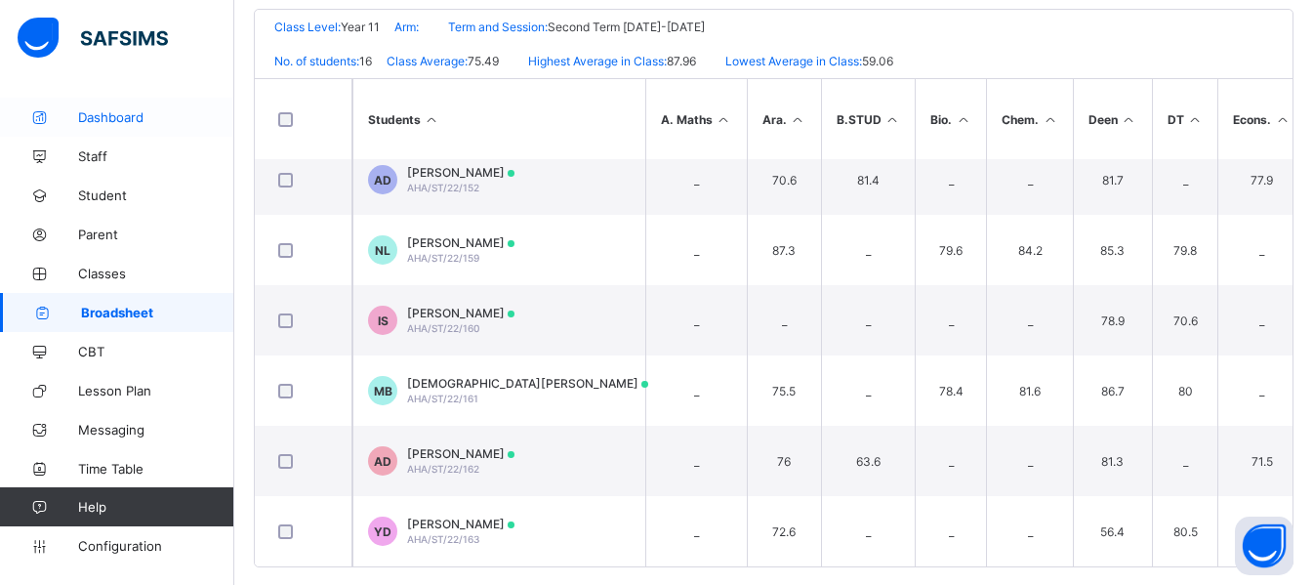
scroll to position [0, 0]
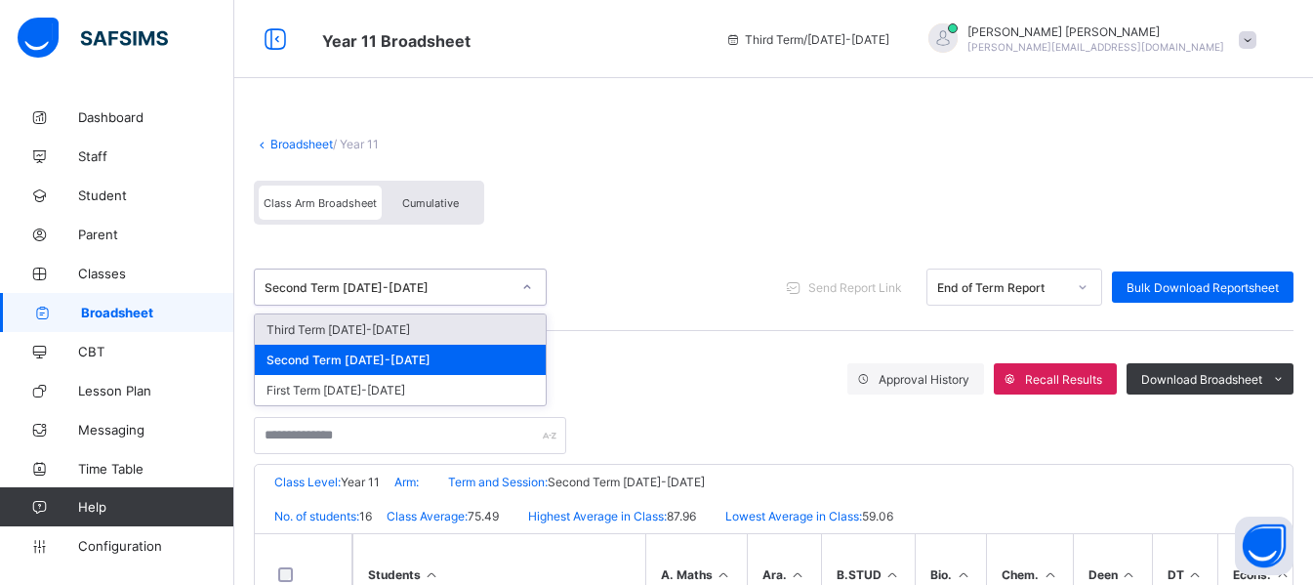
click at [486, 302] on div "Second Term 2023-2024" at bounding box center [400, 287] width 293 height 37
click at [406, 332] on div "Third Term 2023-2024" at bounding box center [400, 329] width 291 height 30
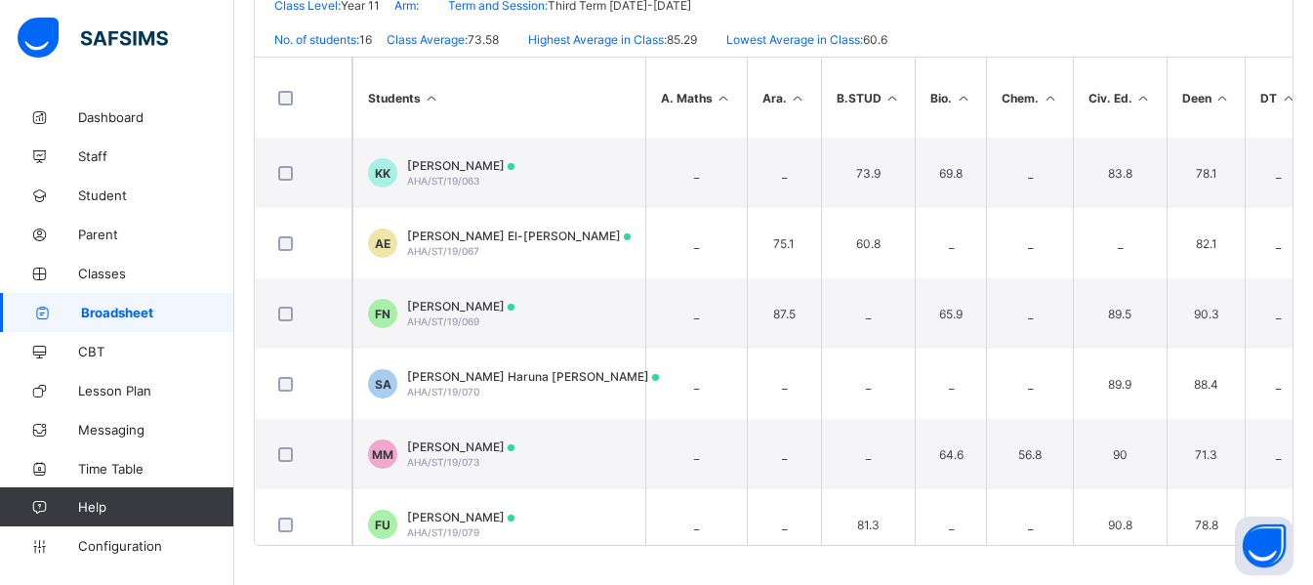
scroll to position [726, 0]
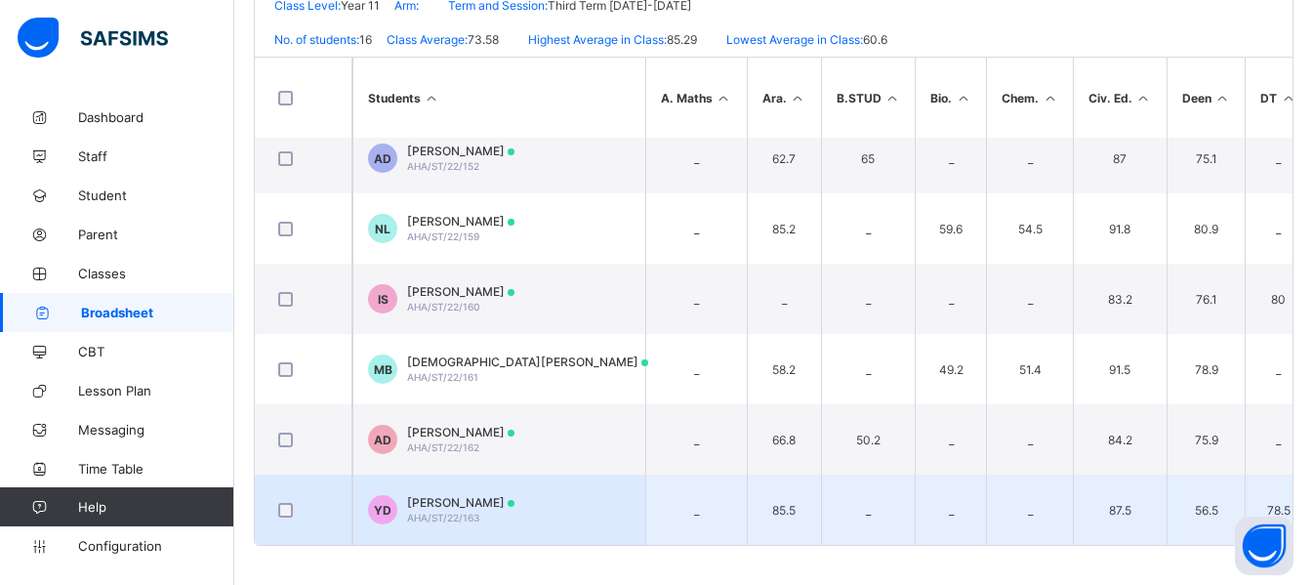
click at [516, 505] on td "YD Yahya Debs AHA/ST/22/163" at bounding box center [499, 510] width 293 height 70
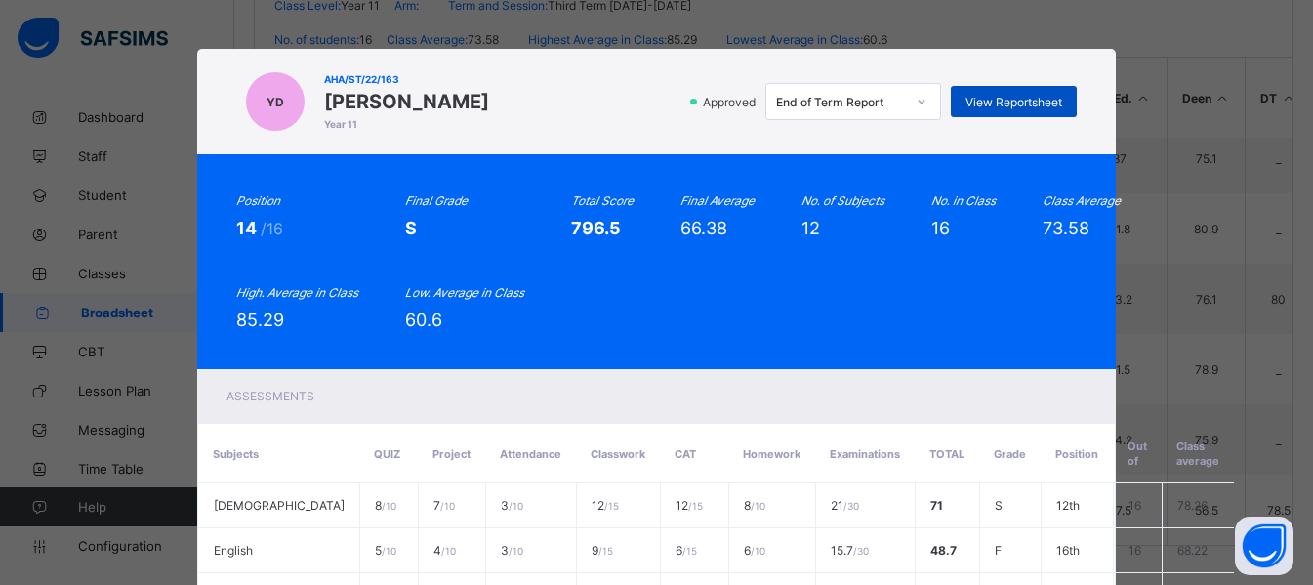
click at [994, 110] on div "View Reportsheet" at bounding box center [1014, 101] width 126 height 31
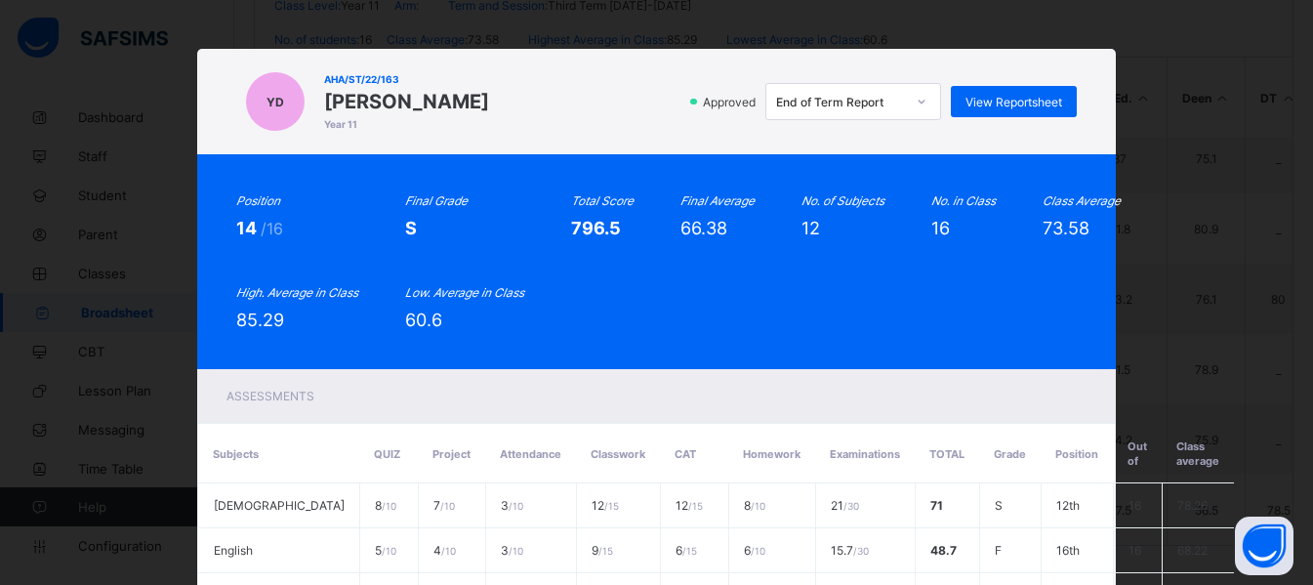
scroll to position [659, 0]
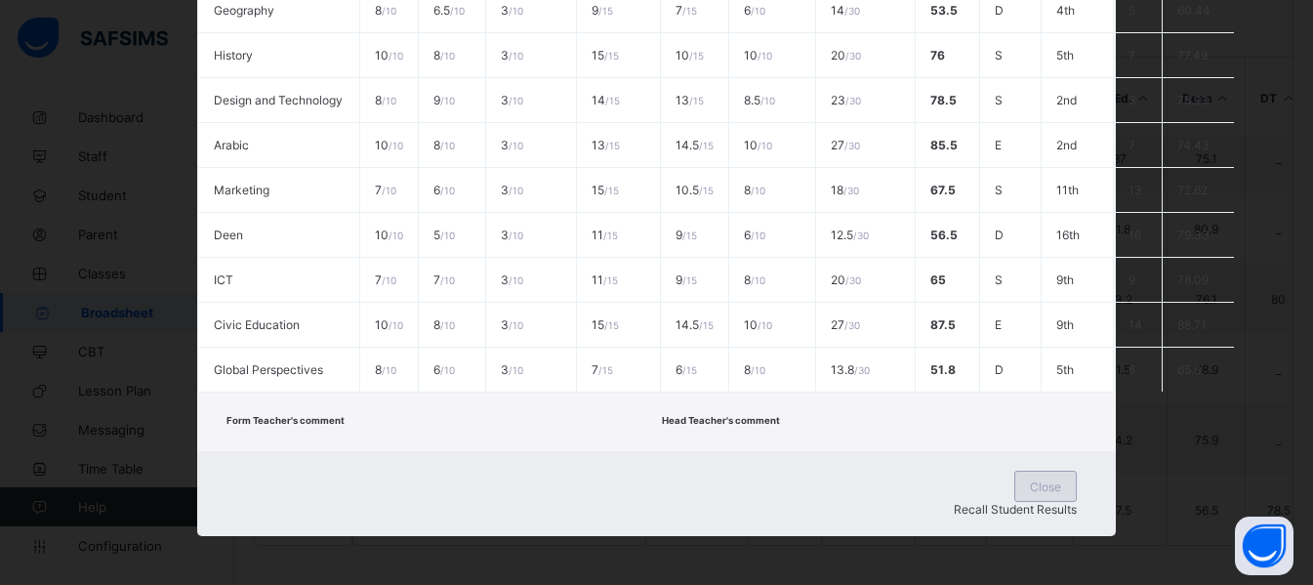
click at [1030, 494] on span "Close" at bounding box center [1045, 486] width 31 height 15
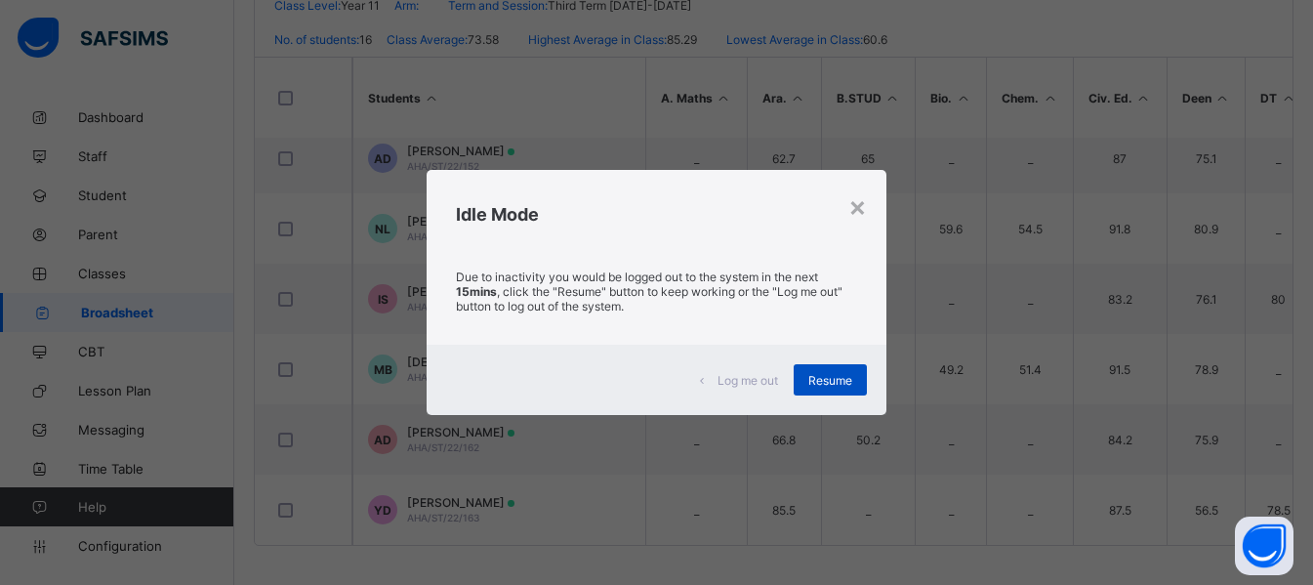
click at [838, 377] on span "Resume" at bounding box center [831, 380] width 44 height 15
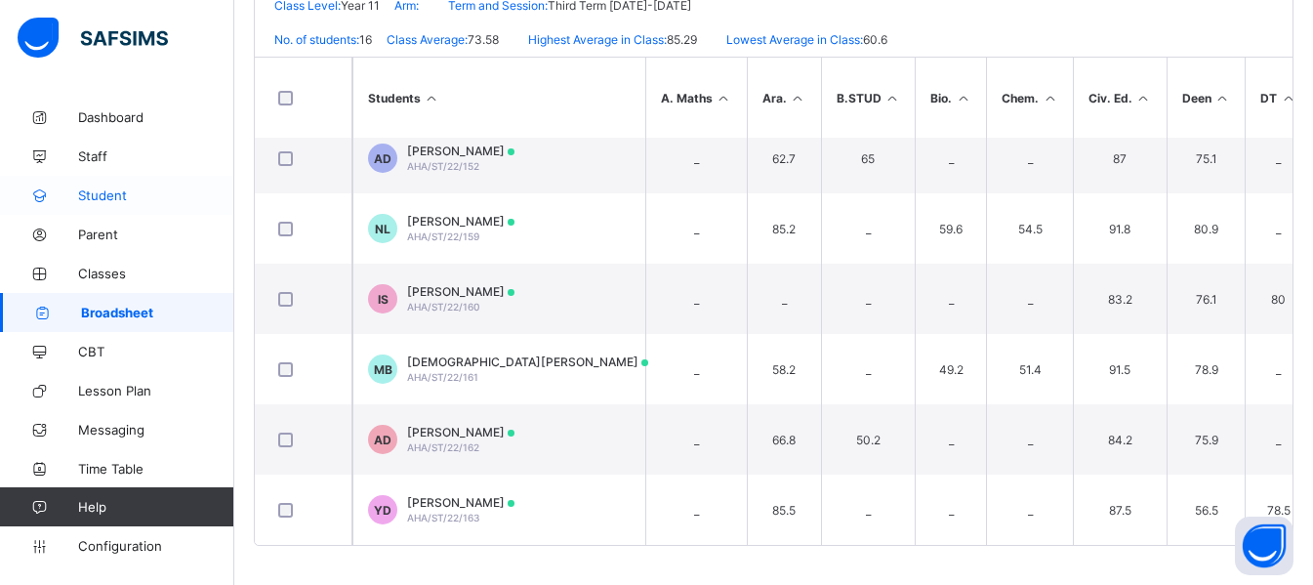
click at [116, 199] on span "Student" at bounding box center [156, 196] width 156 height 16
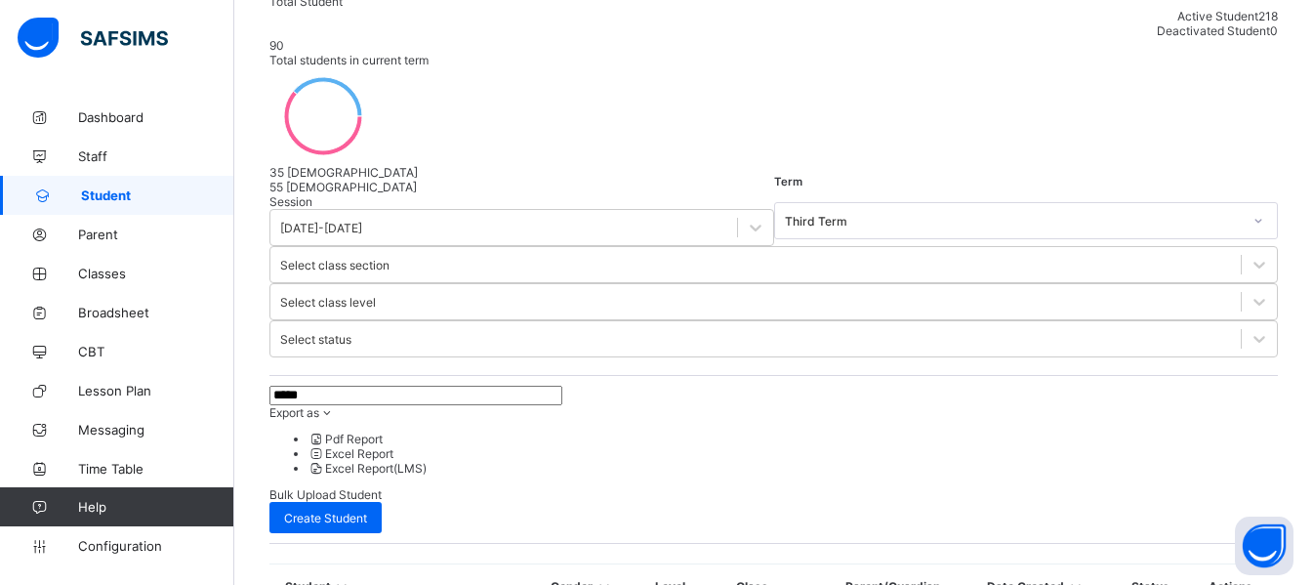
scroll to position [301, 0]
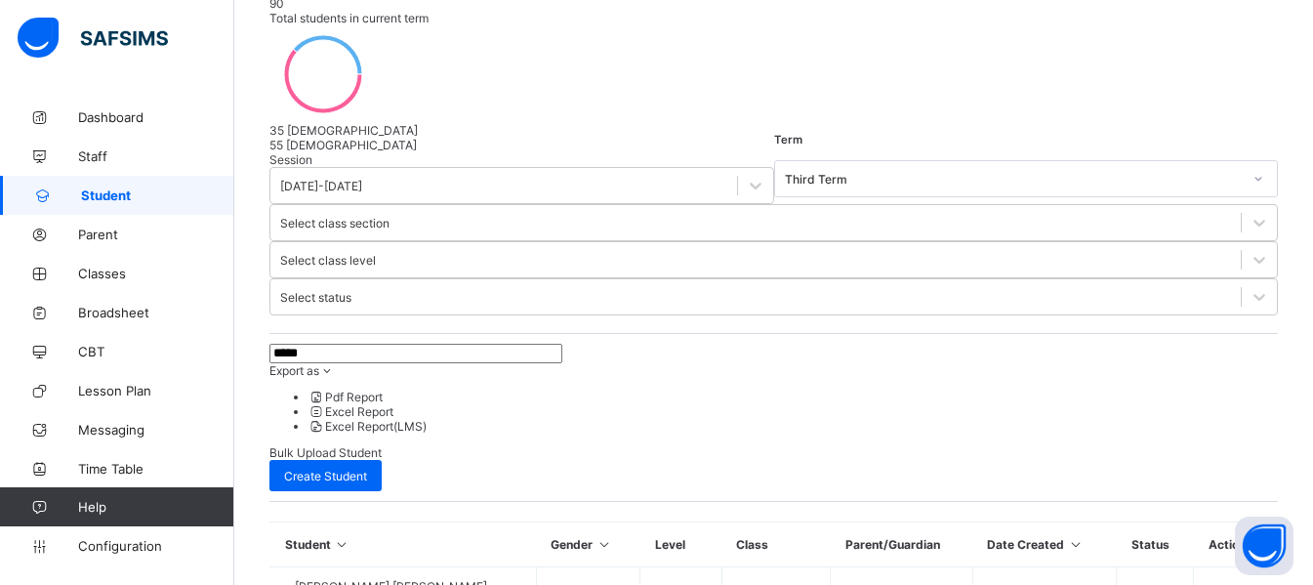
type input "*****"
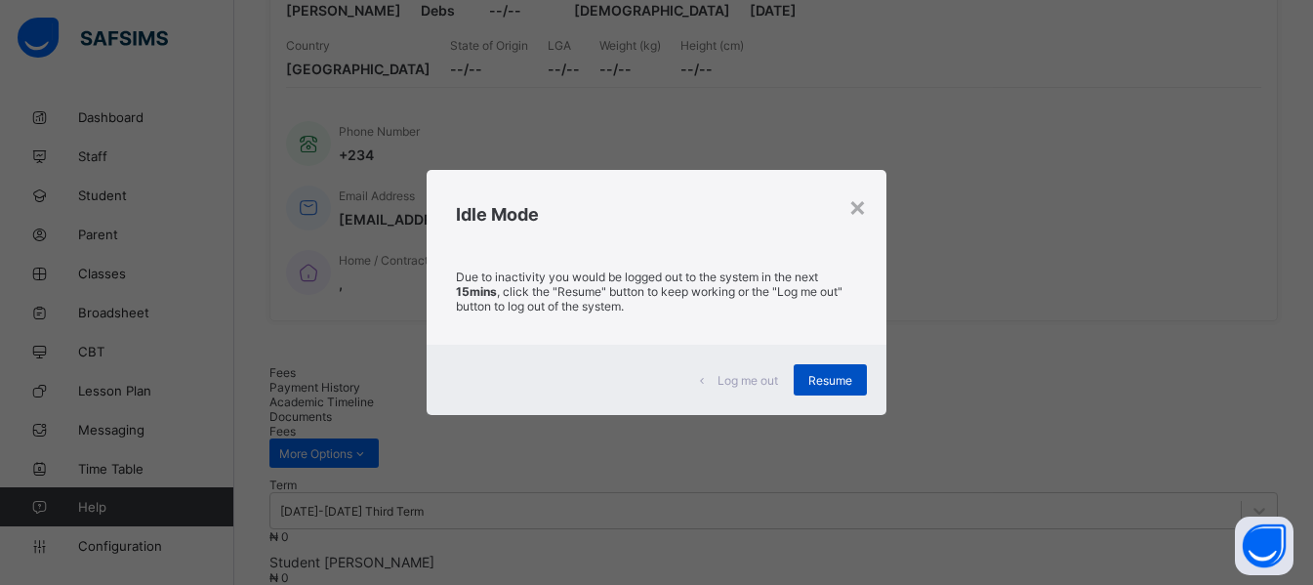
click at [832, 368] on div "Resume" at bounding box center [830, 379] width 73 height 31
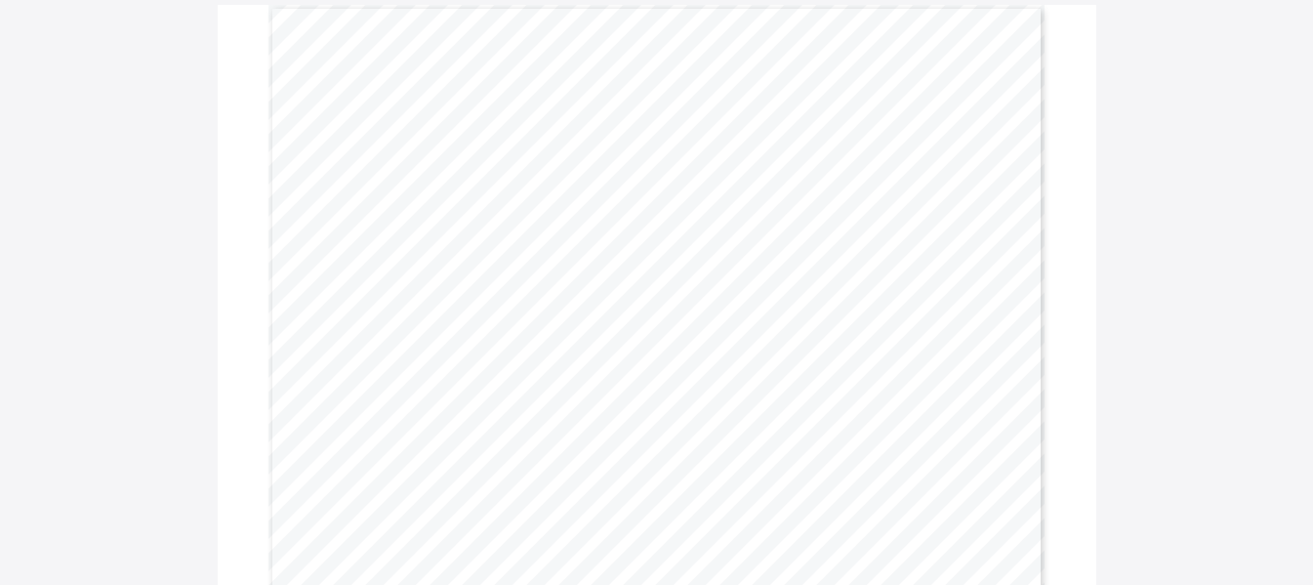
scroll to position [174, 0]
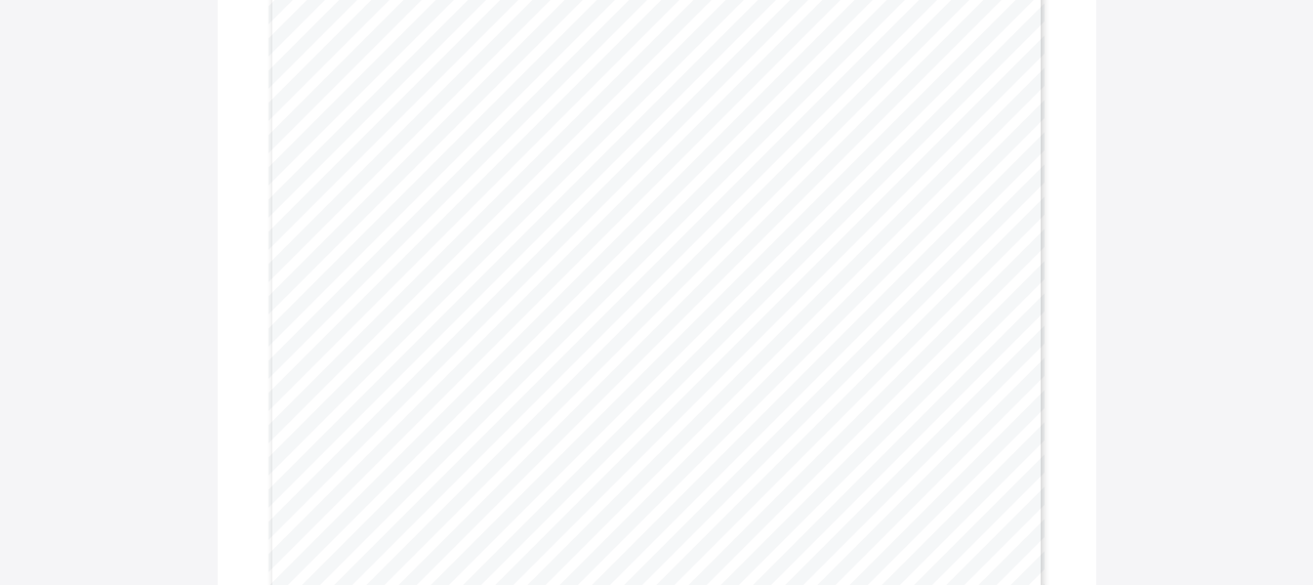
scroll to position [238, 0]
